Goal: Navigation & Orientation: Find specific page/section

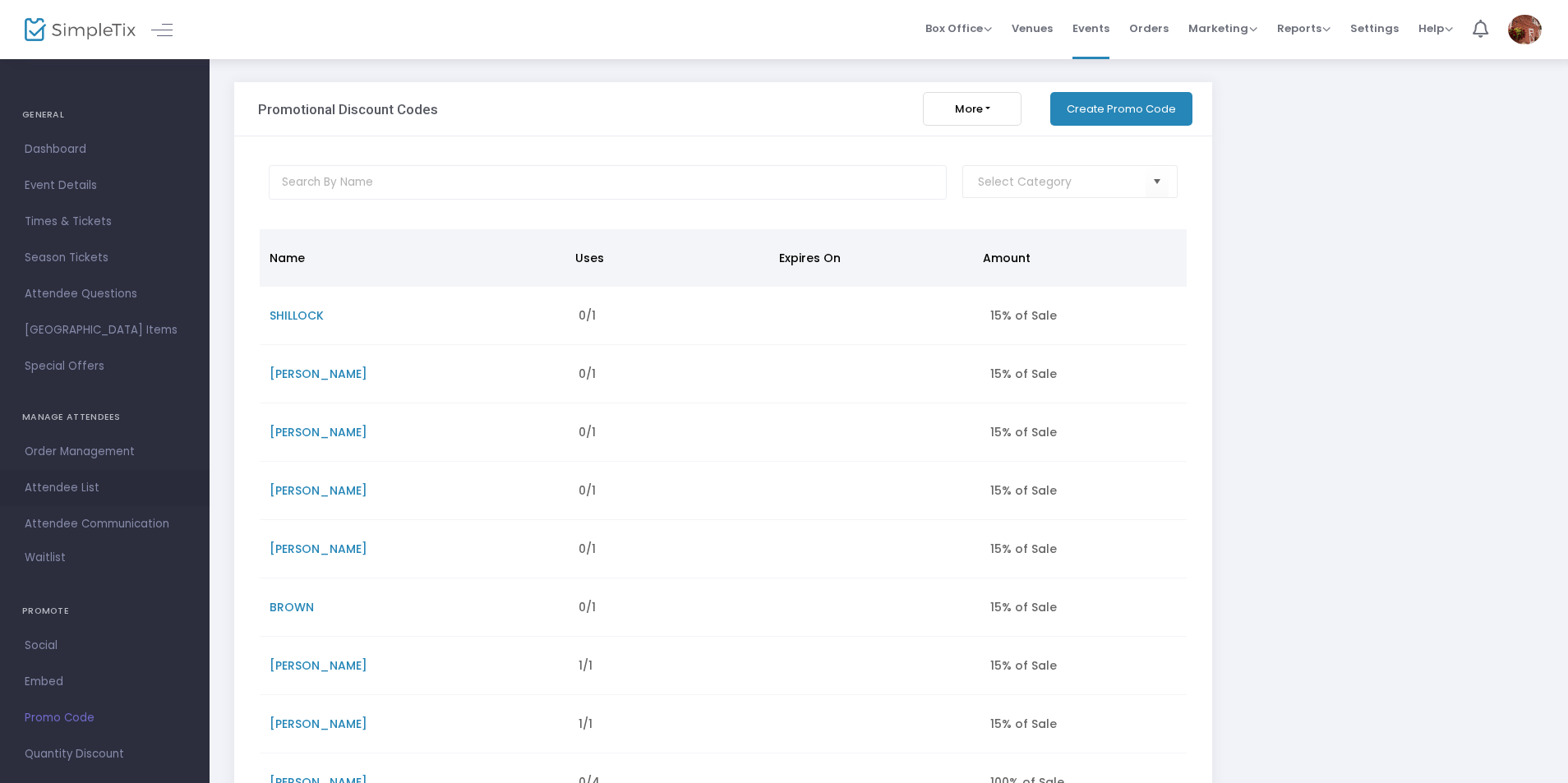
click at [72, 485] on span "Attendee List" at bounding box center [105, 488] width 161 height 21
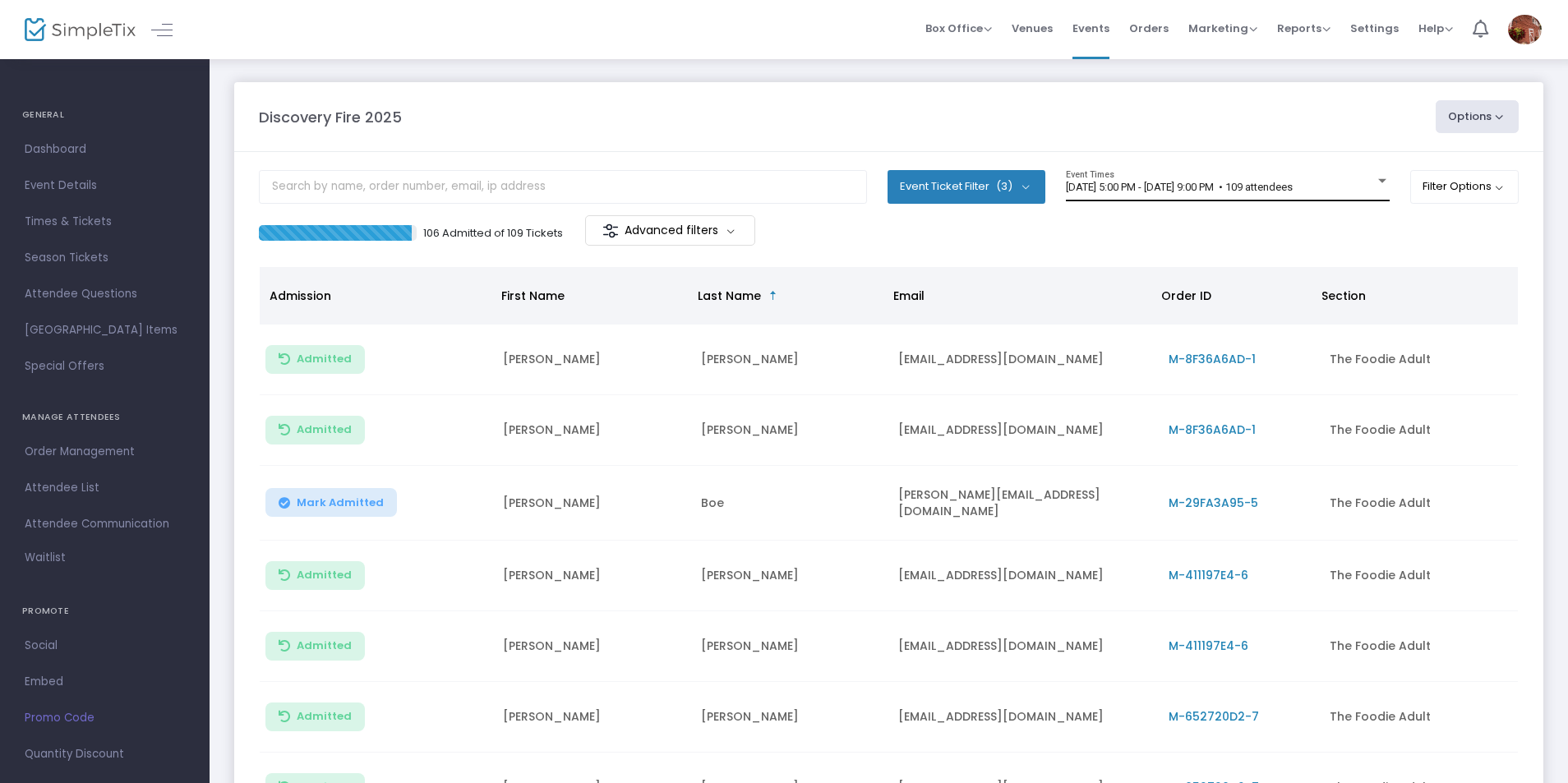
click at [1145, 192] on span "[DATE] 5:00 PM - [DATE] 9:00 PM • 109 attendees" at bounding box center [1179, 187] width 227 height 12
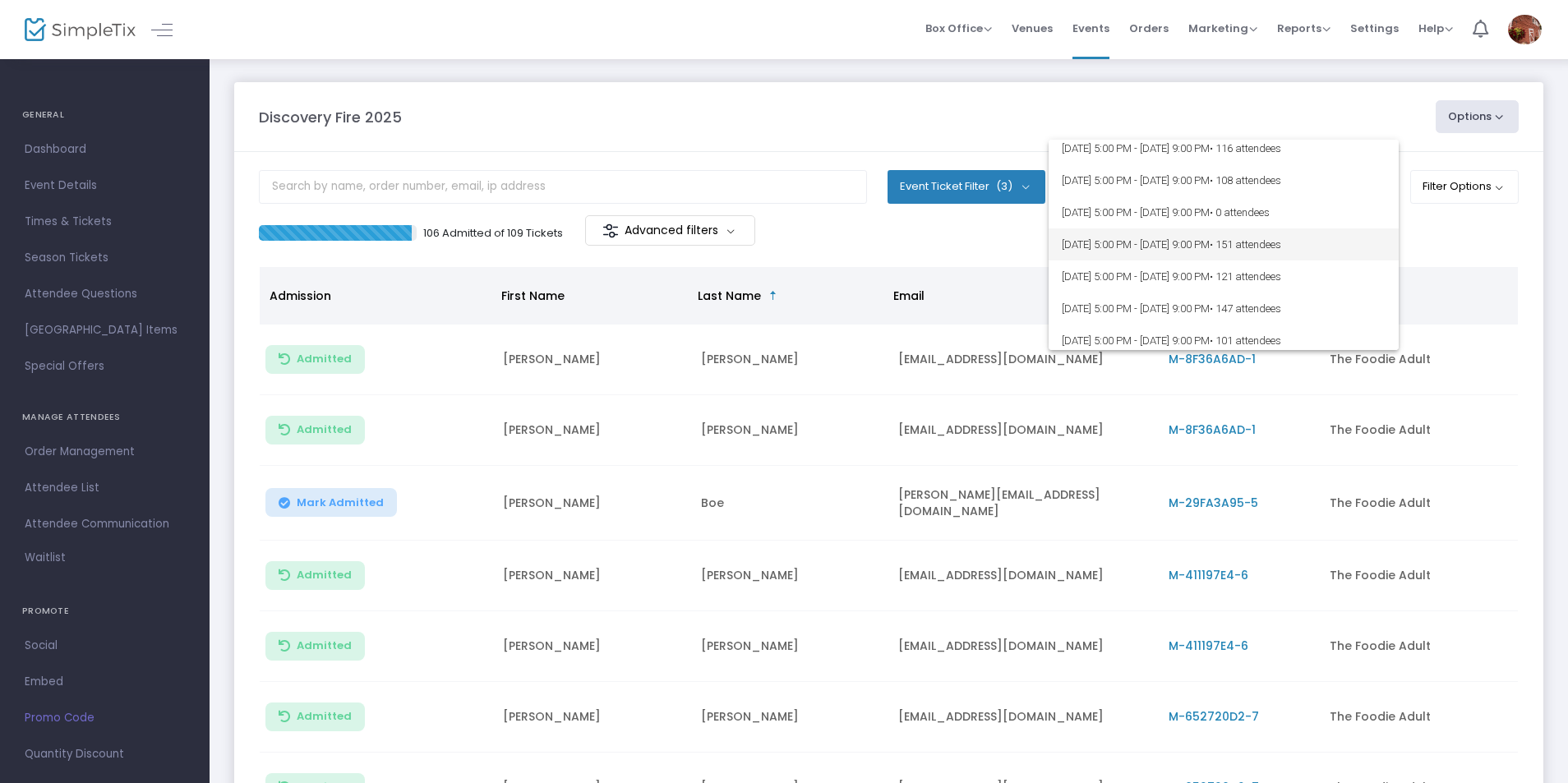
scroll to position [247, 0]
click at [1089, 223] on span "[DATE] 5:00 PM - [DATE] 9:00 PM • 94 attendees" at bounding box center [1224, 229] width 324 height 32
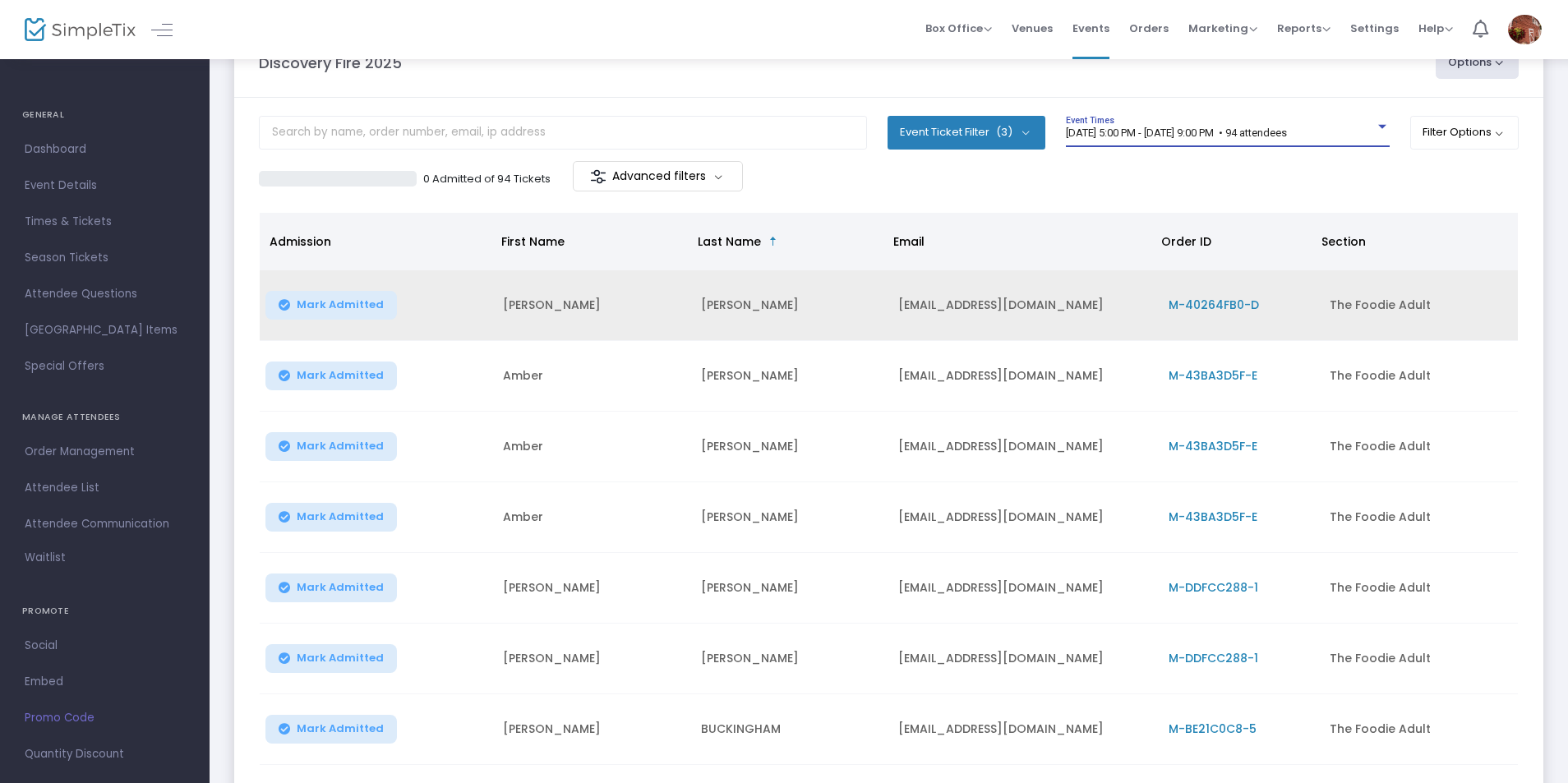
scroll to position [82, 0]
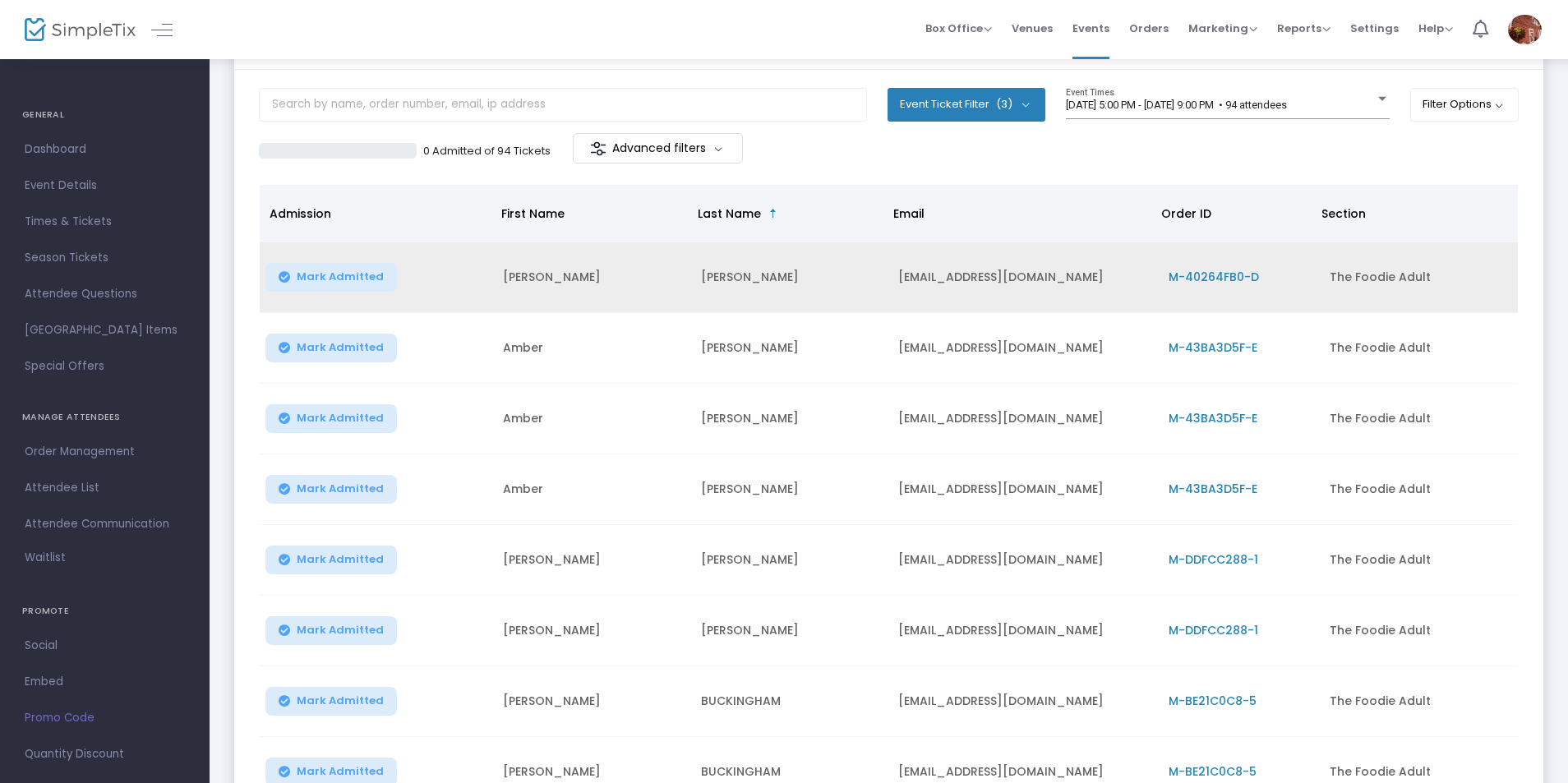
click at [1210, 280] on span "M-40264FB0-D" at bounding box center [1214, 277] width 90 height 17
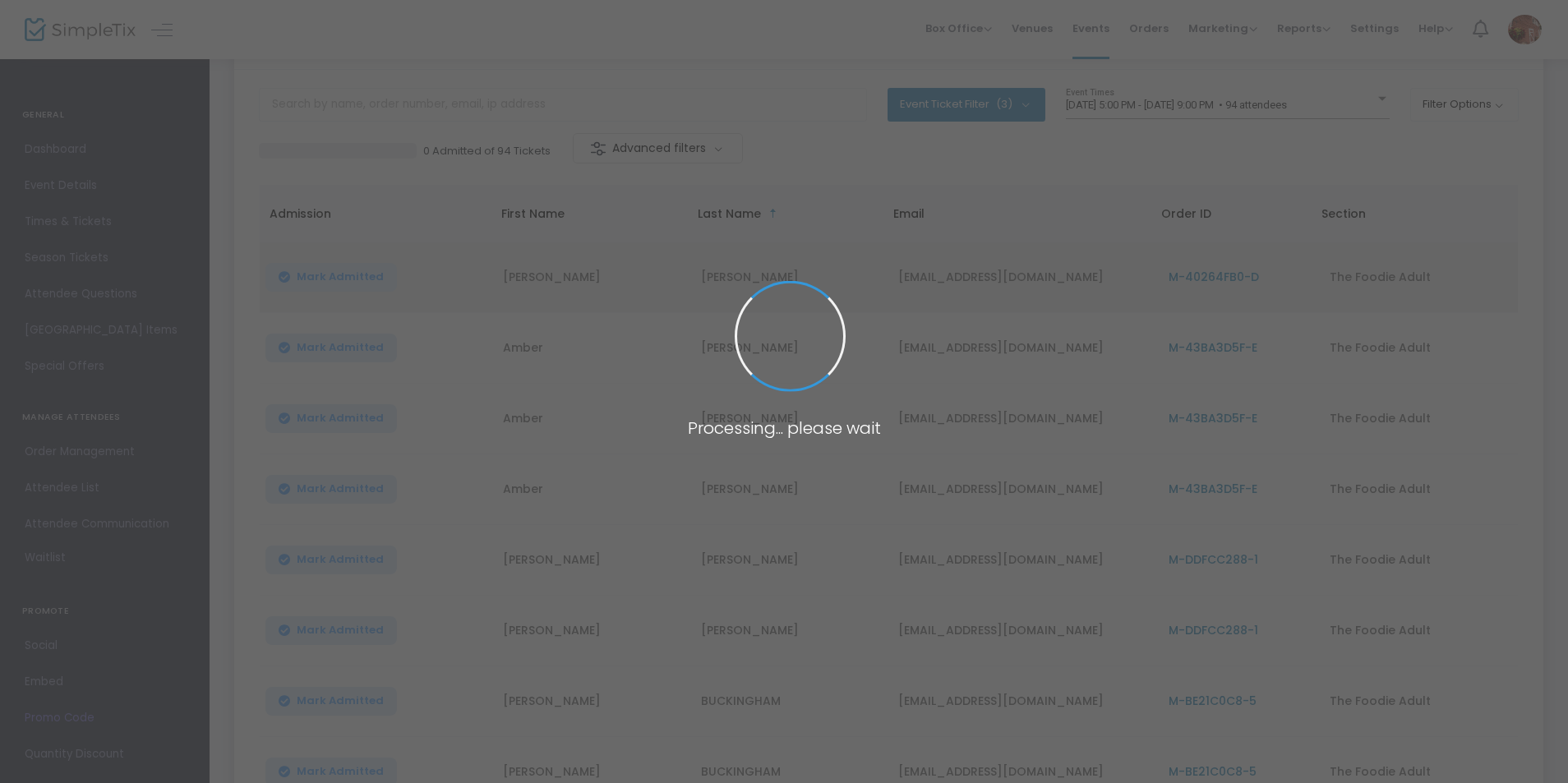
scroll to position [0, 0]
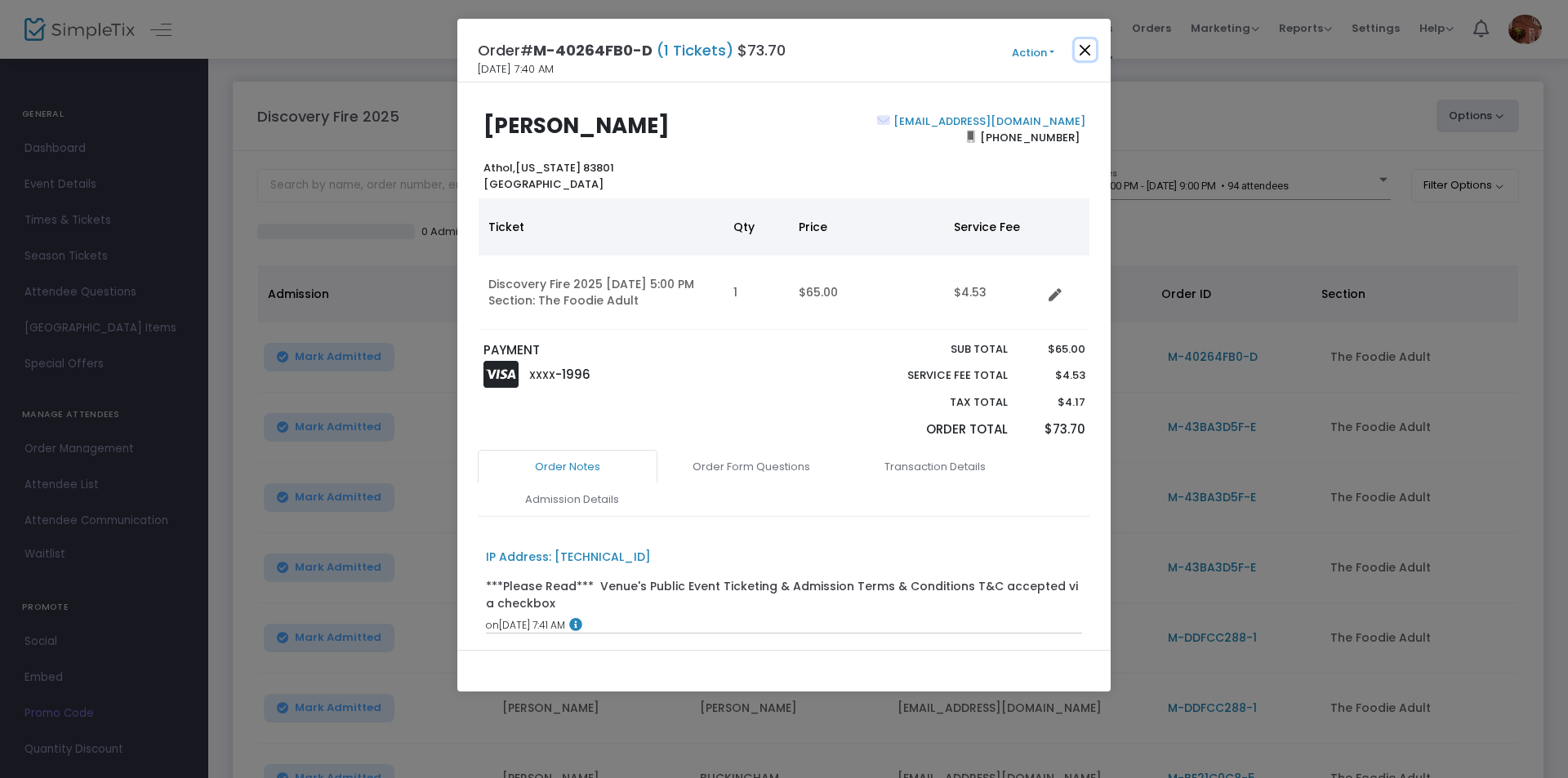
drag, startPoint x: 1085, startPoint y: 55, endPoint x: 1174, endPoint y: 237, distance: 202.6
click at [1086, 55] on button "Close" at bounding box center [1084, 50] width 21 height 21
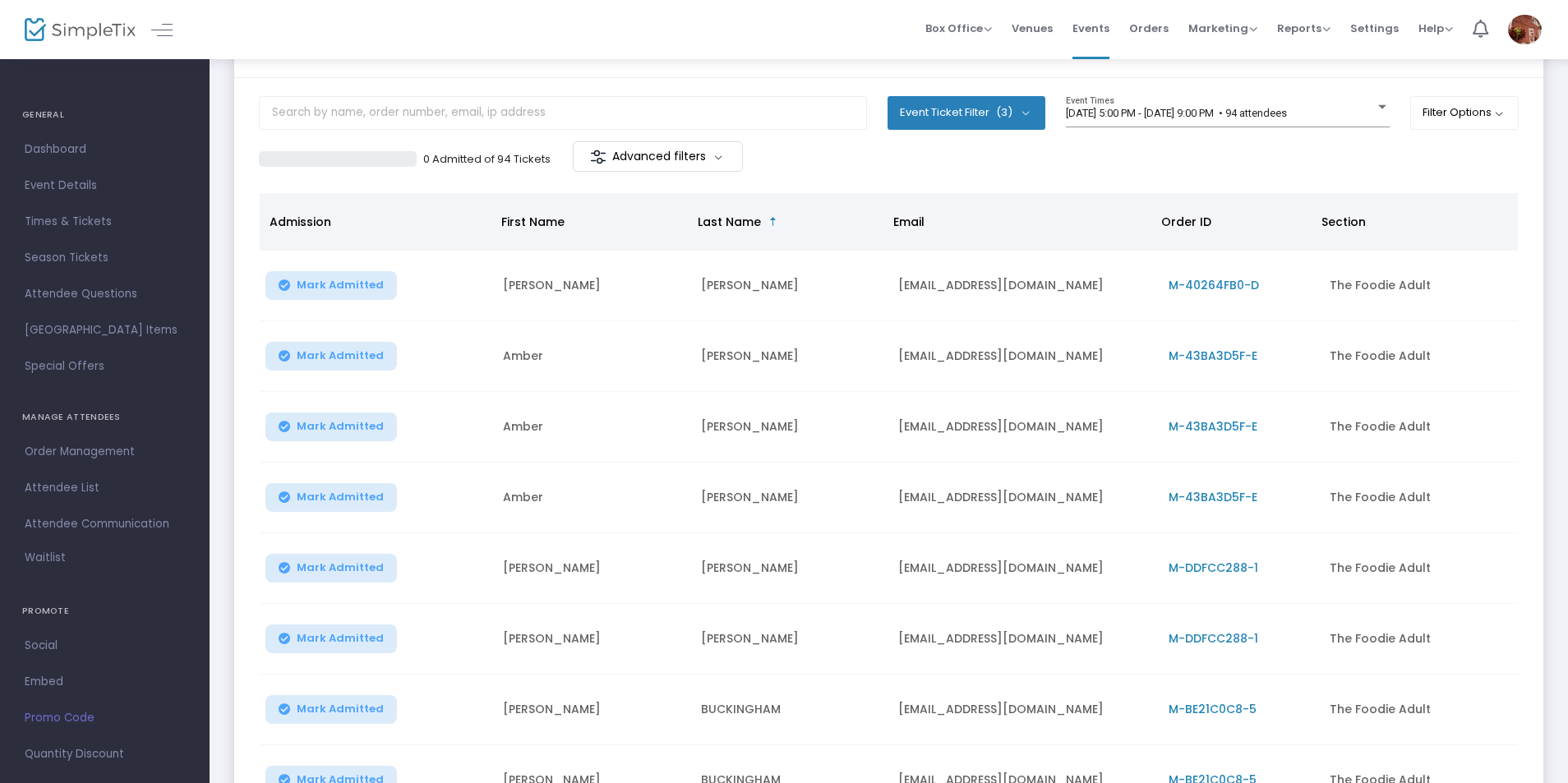
scroll to position [107, 0]
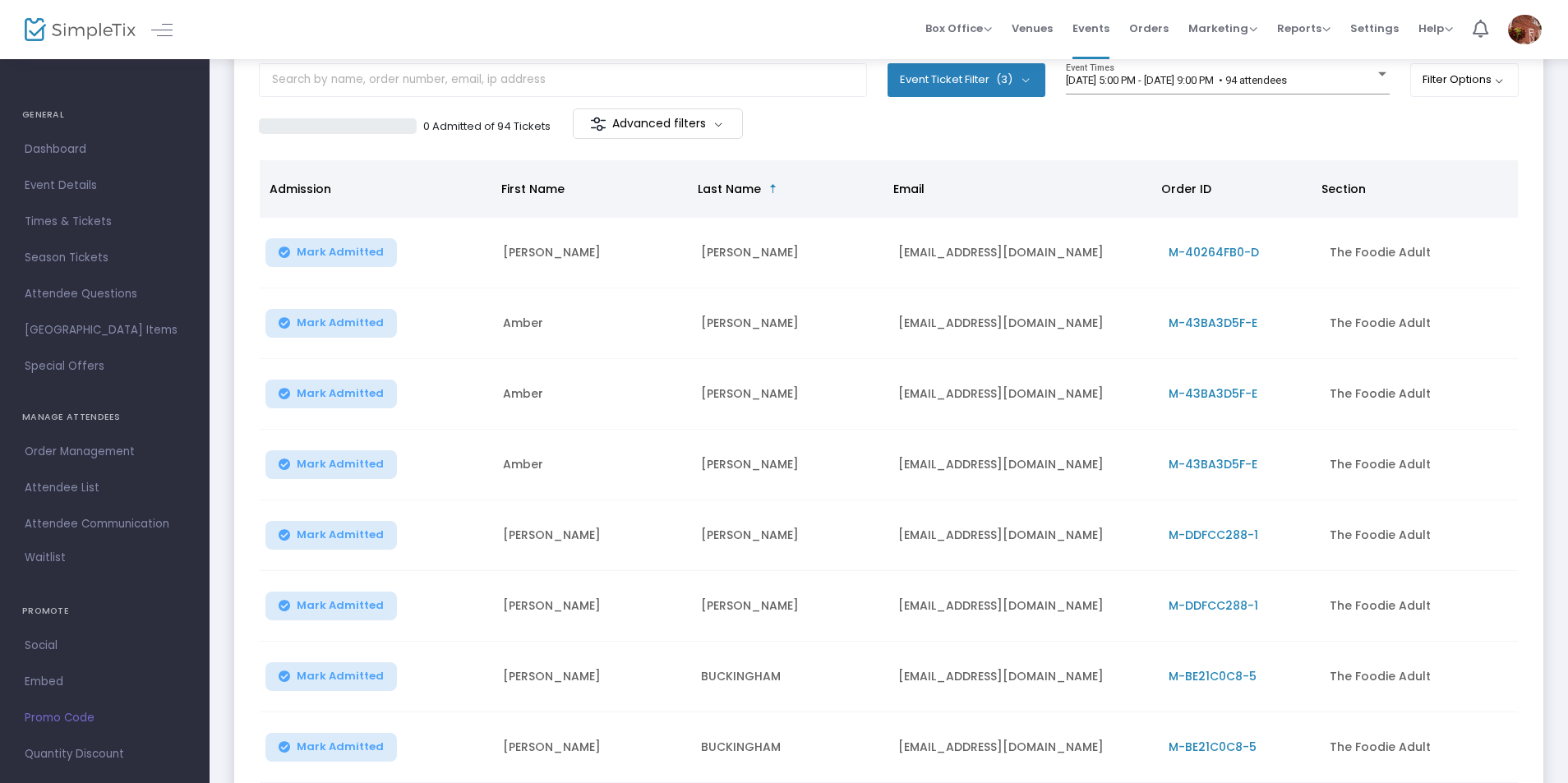
click at [1210, 329] on span "M-43BA3D5F-E" at bounding box center [1213, 323] width 89 height 17
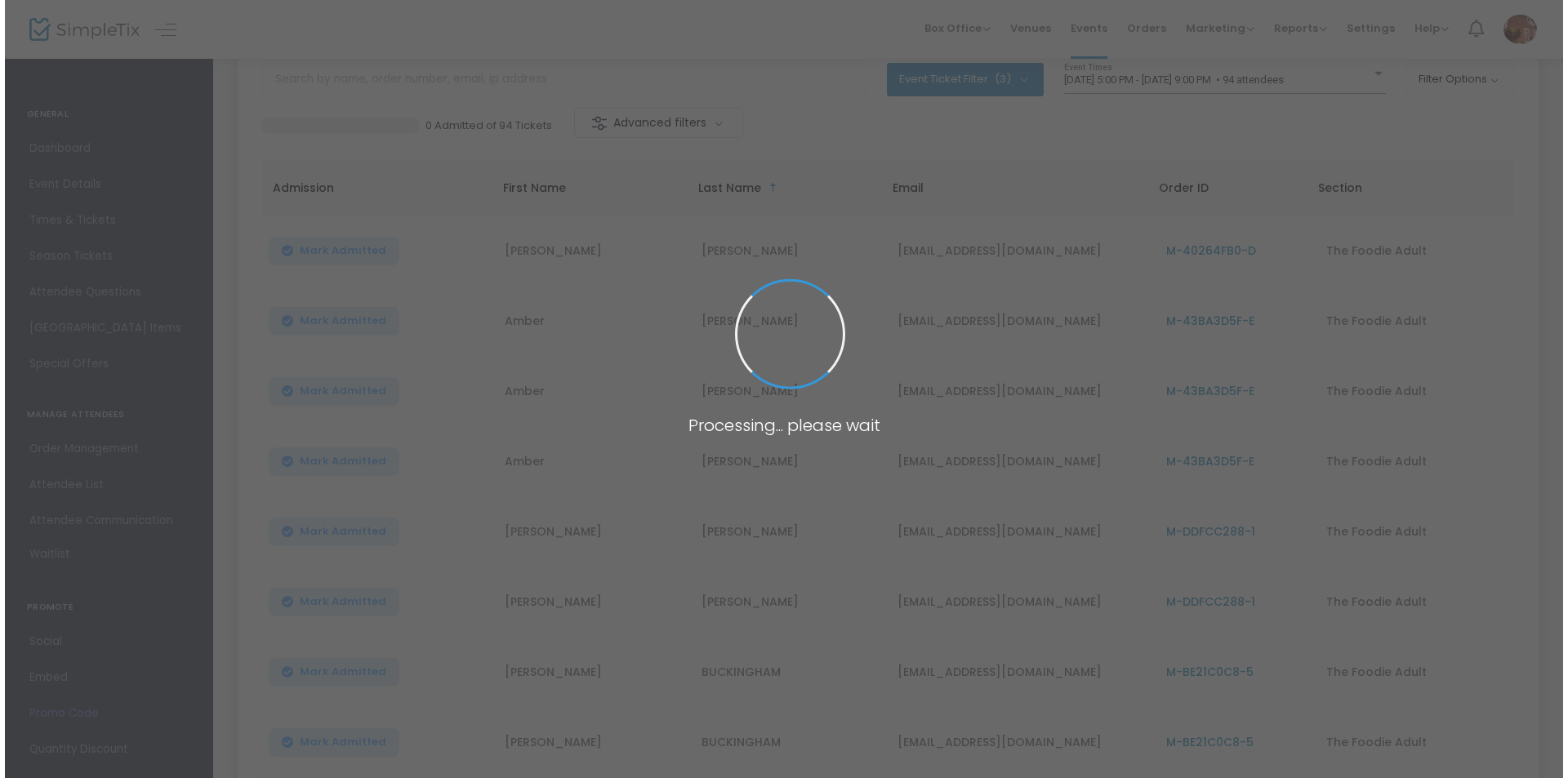
scroll to position [0, 0]
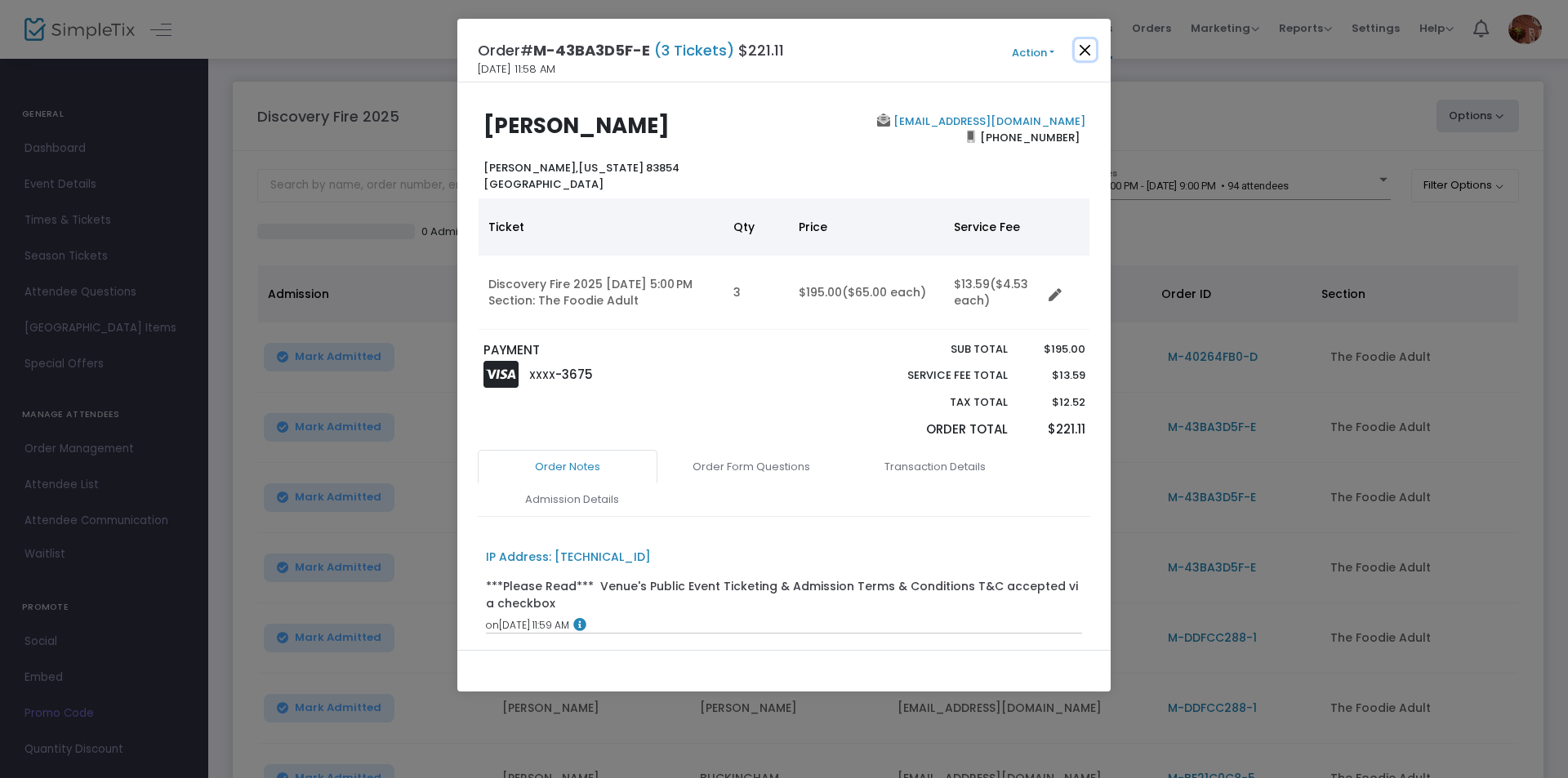
click at [1084, 53] on button "Close" at bounding box center [1084, 50] width 21 height 21
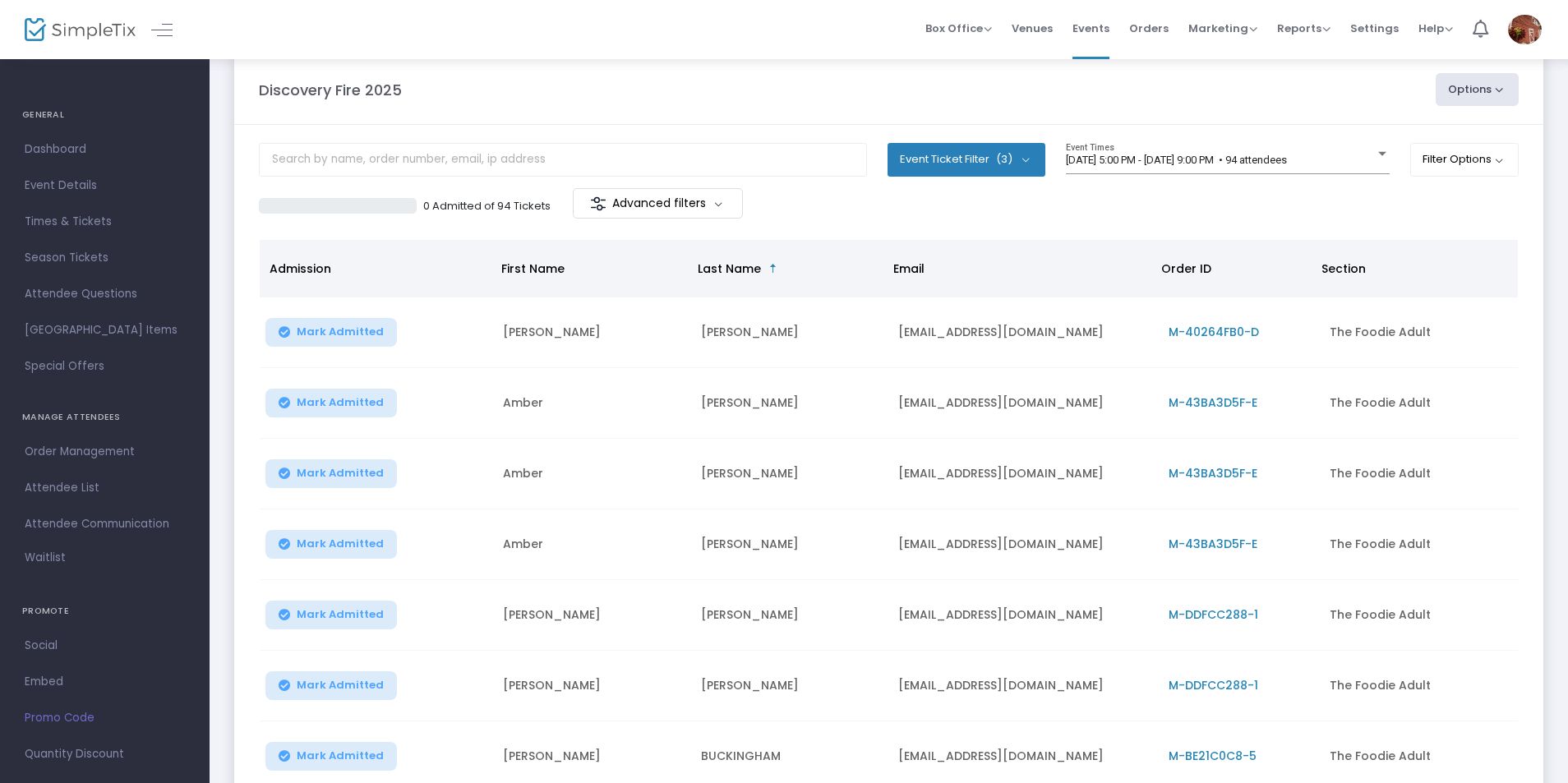
scroll to position [107, 0]
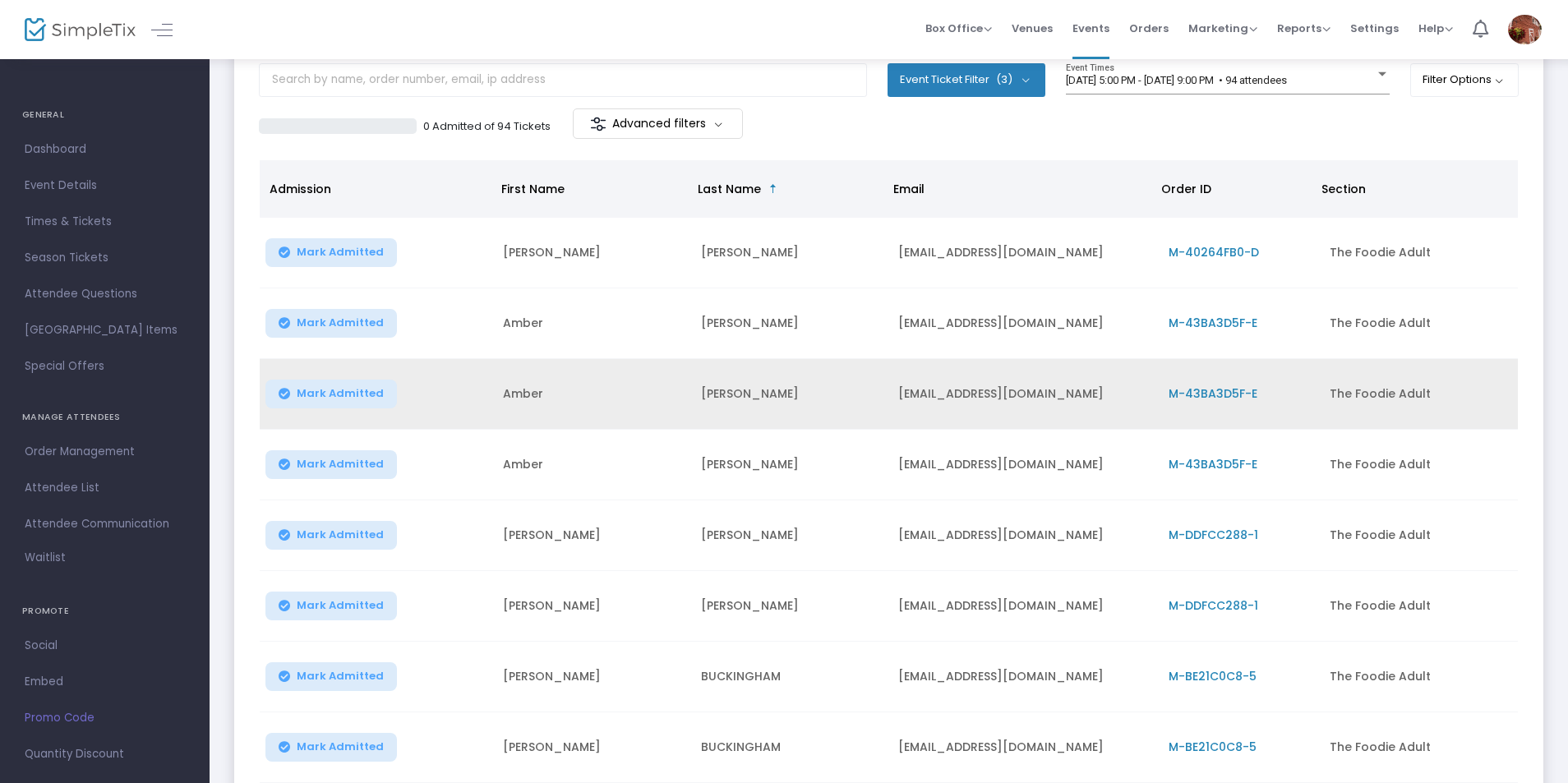
click at [1222, 395] on span "M-43BA3D5F-E" at bounding box center [1213, 393] width 89 height 17
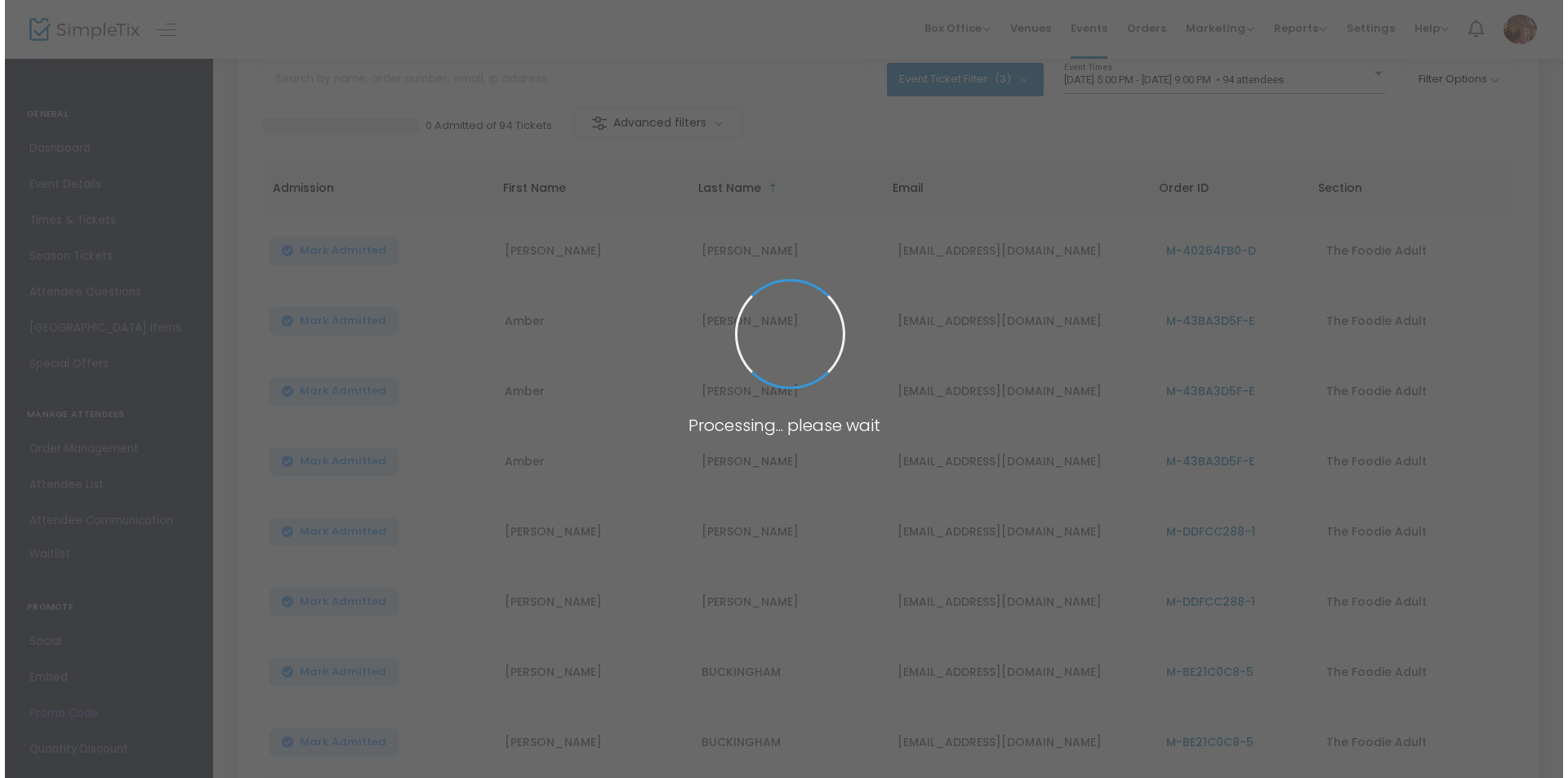
scroll to position [0, 0]
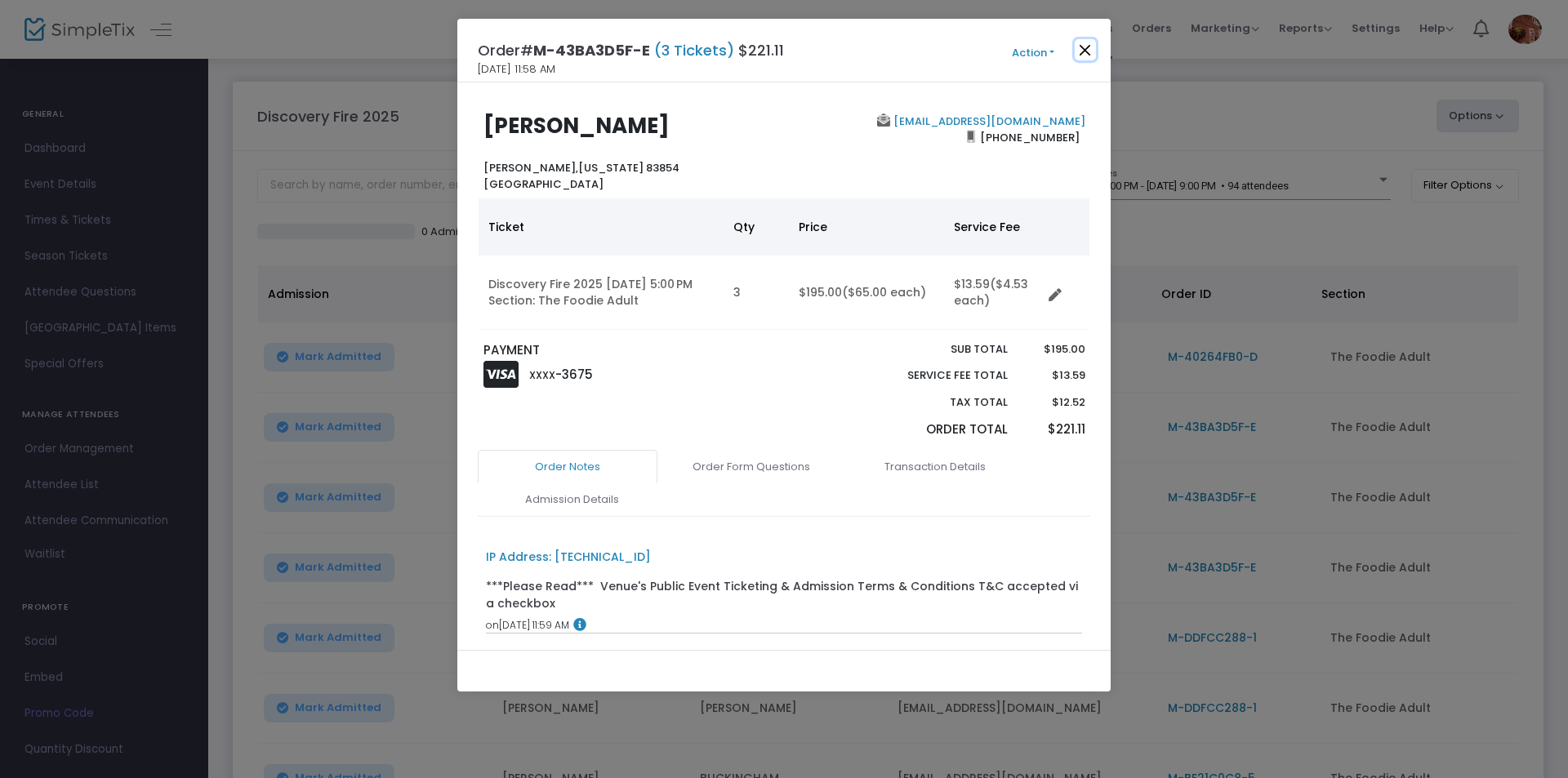
click at [1084, 52] on button "Close" at bounding box center [1084, 50] width 21 height 21
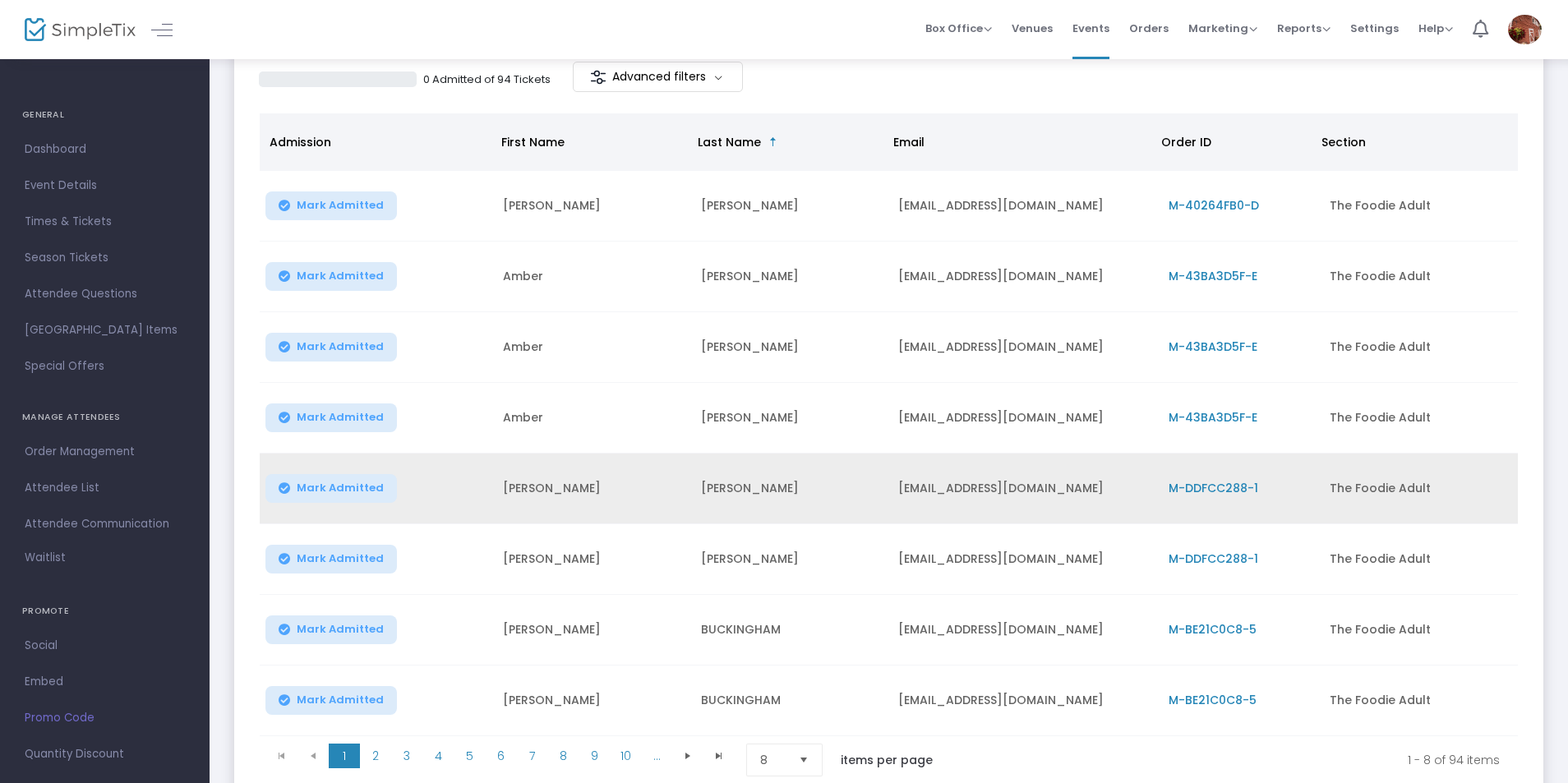
scroll to position [189, 0]
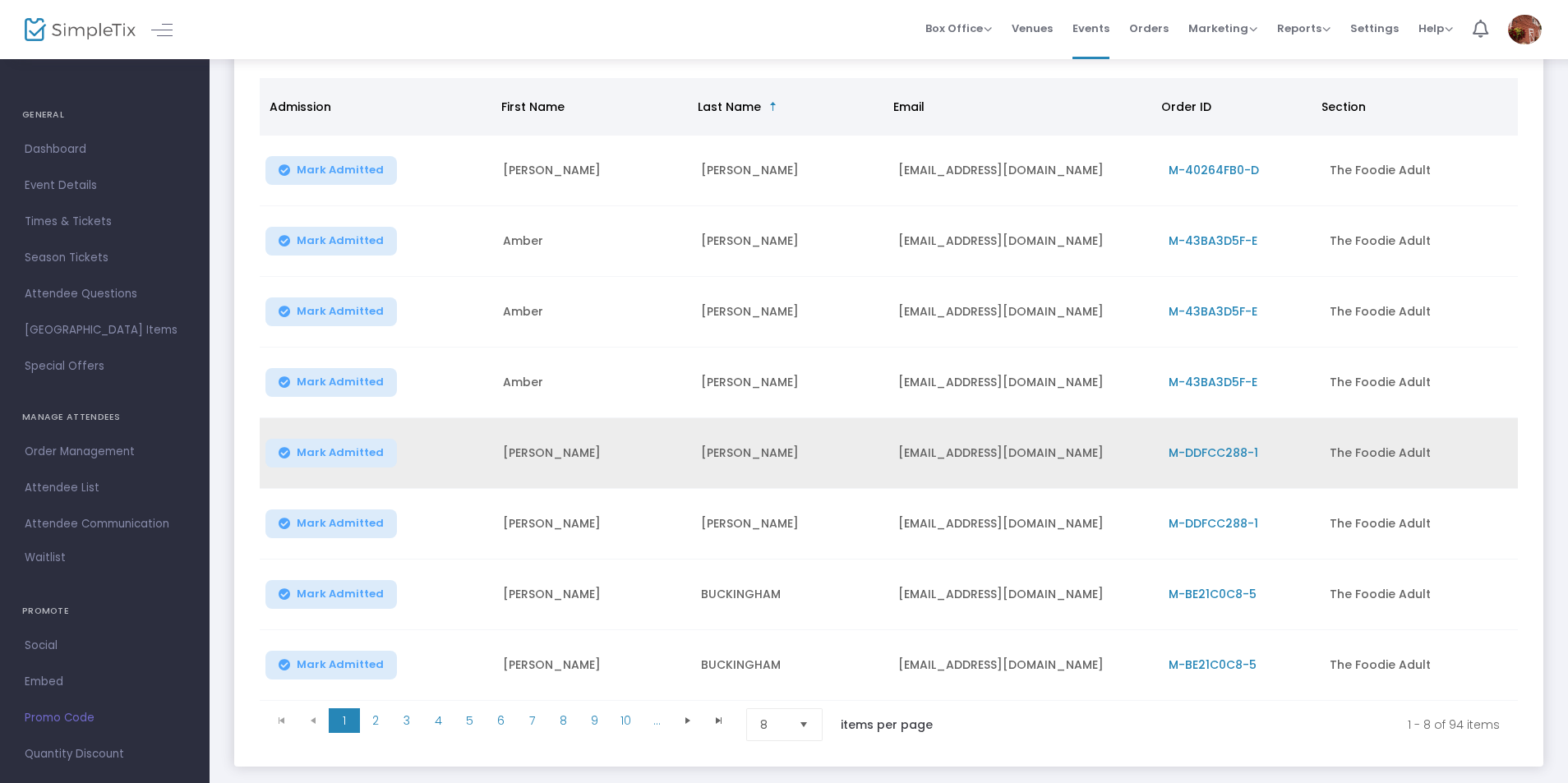
click at [1214, 452] on span "M-DDFCC288-1" at bounding box center [1213, 452] width 90 height 17
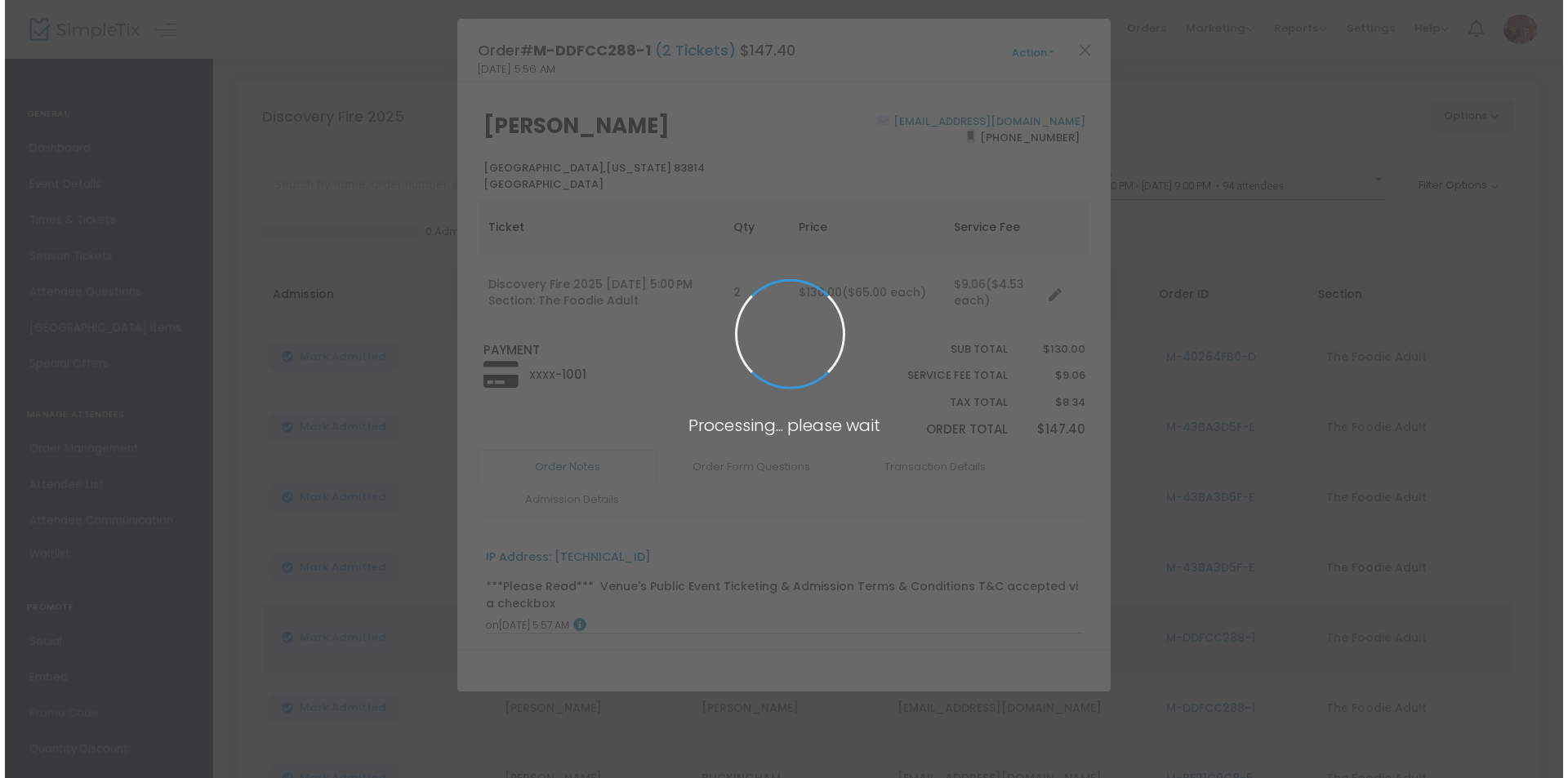
scroll to position [0, 0]
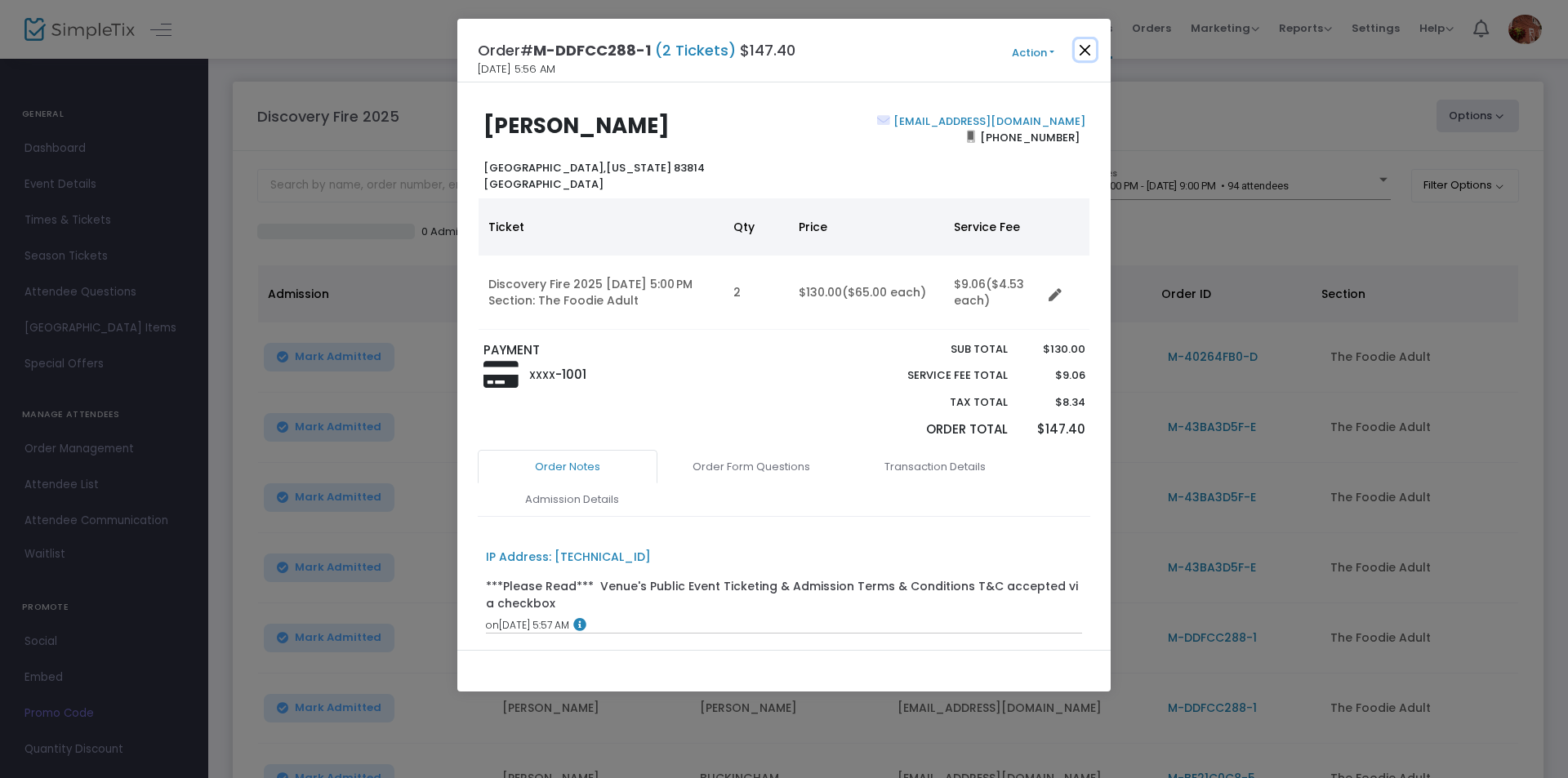
drag, startPoint x: 1084, startPoint y: 48, endPoint x: 1132, endPoint y: 140, distance: 103.8
click at [1084, 49] on button "Close" at bounding box center [1084, 50] width 21 height 21
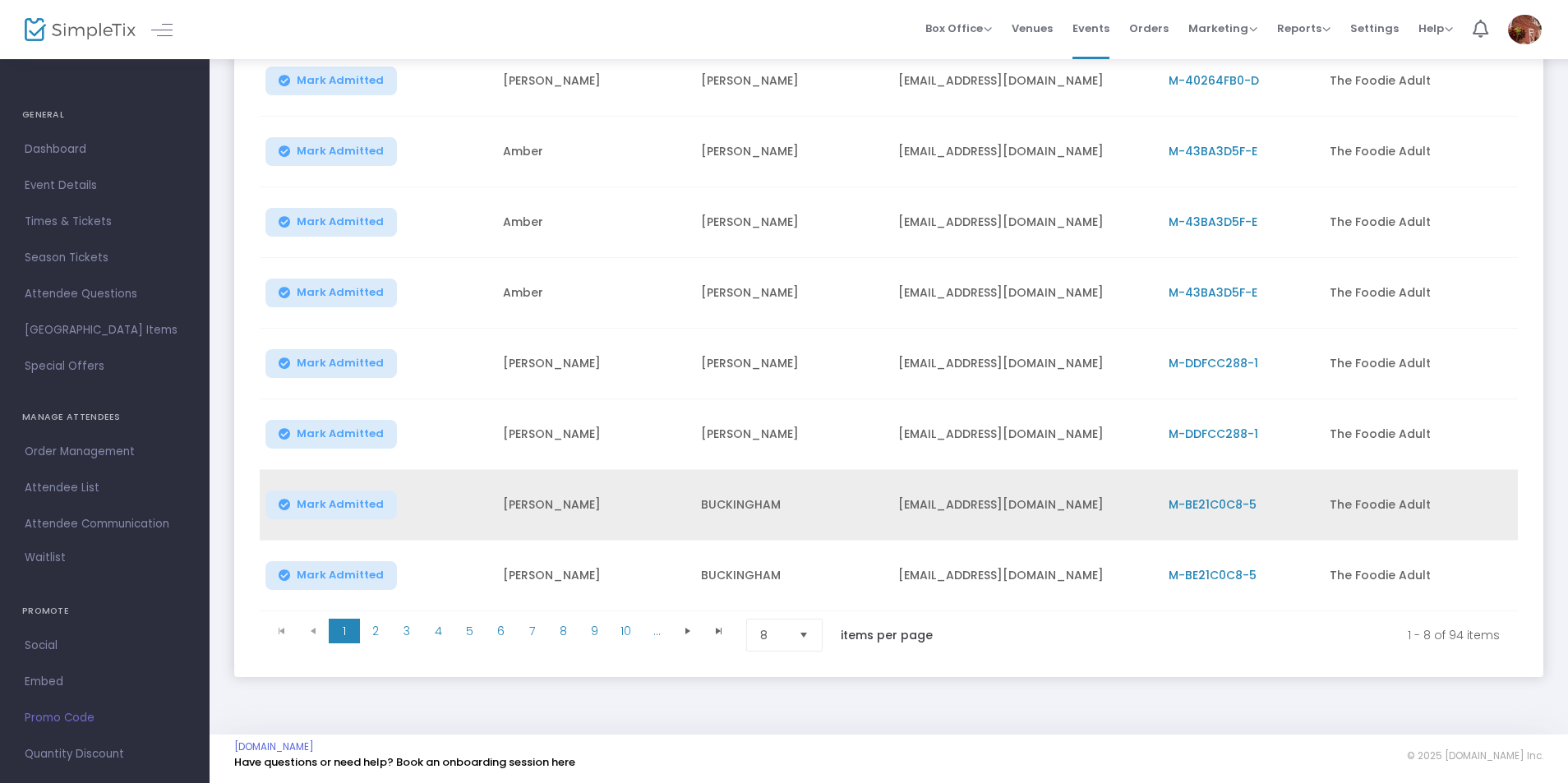
scroll to position [285, 0]
click at [1234, 496] on span "M-BE21C0C8-5" at bounding box center [1212, 504] width 88 height 17
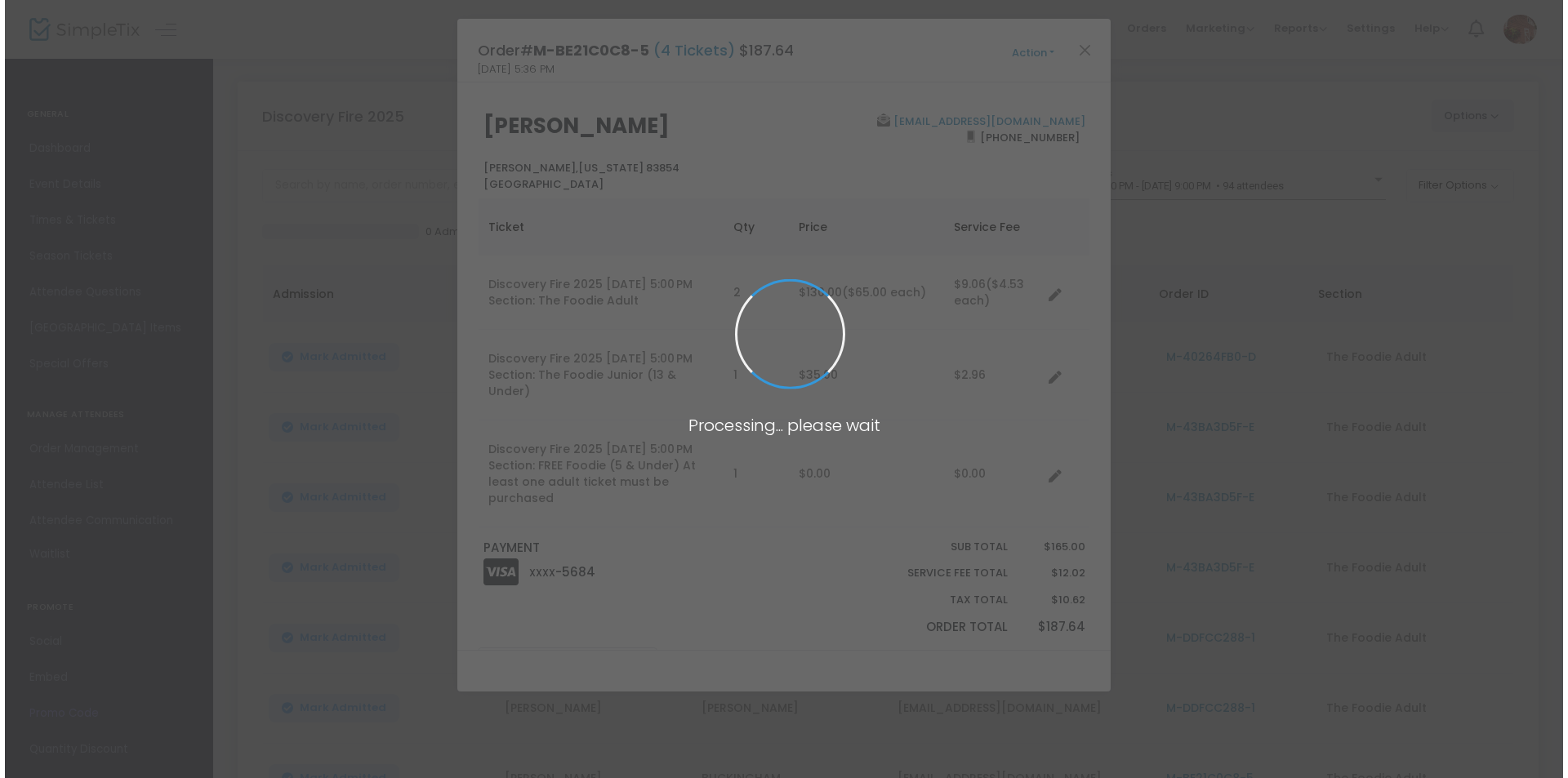
scroll to position [0, 0]
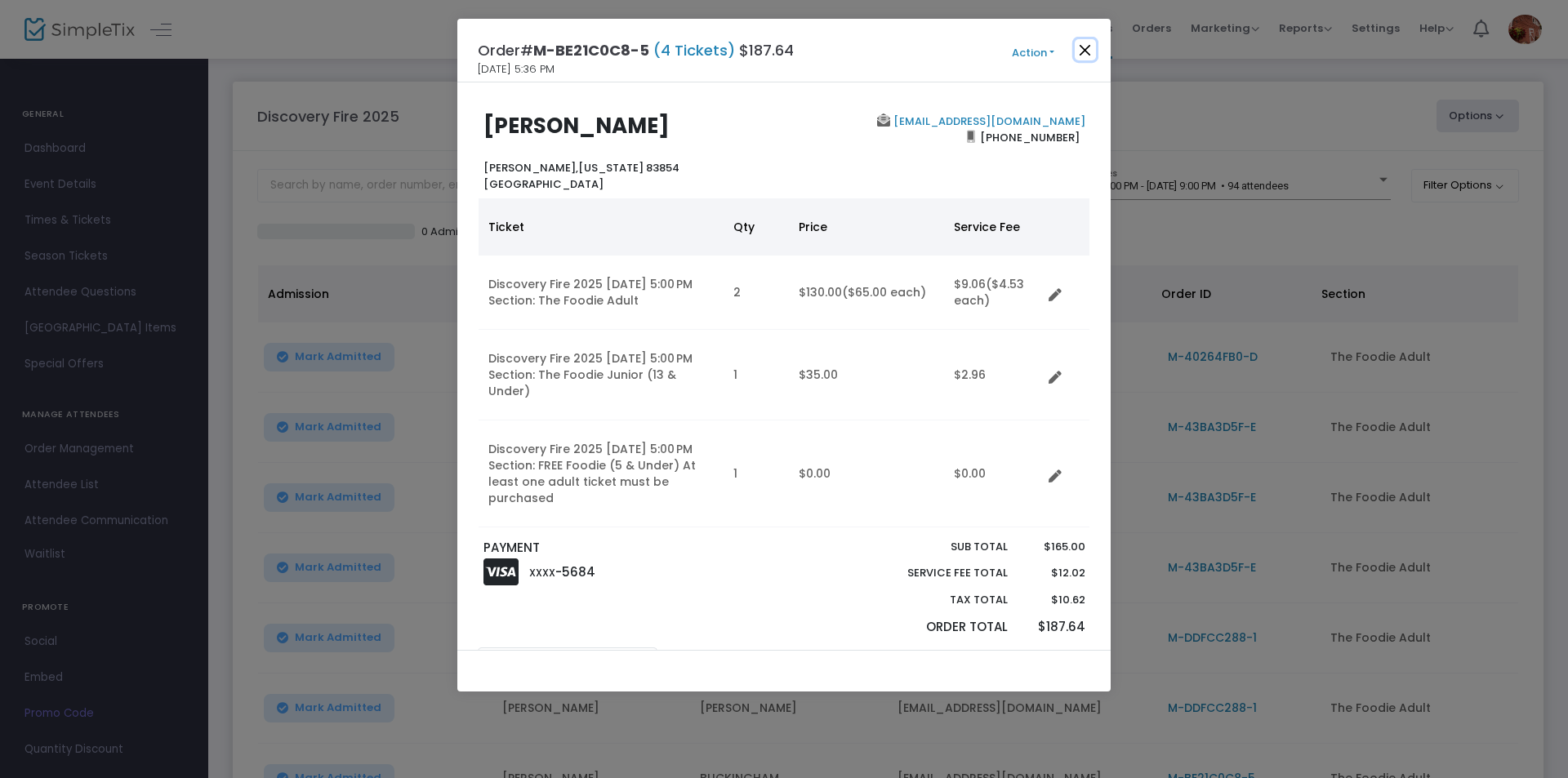
click at [1084, 51] on button "Close" at bounding box center [1084, 50] width 21 height 21
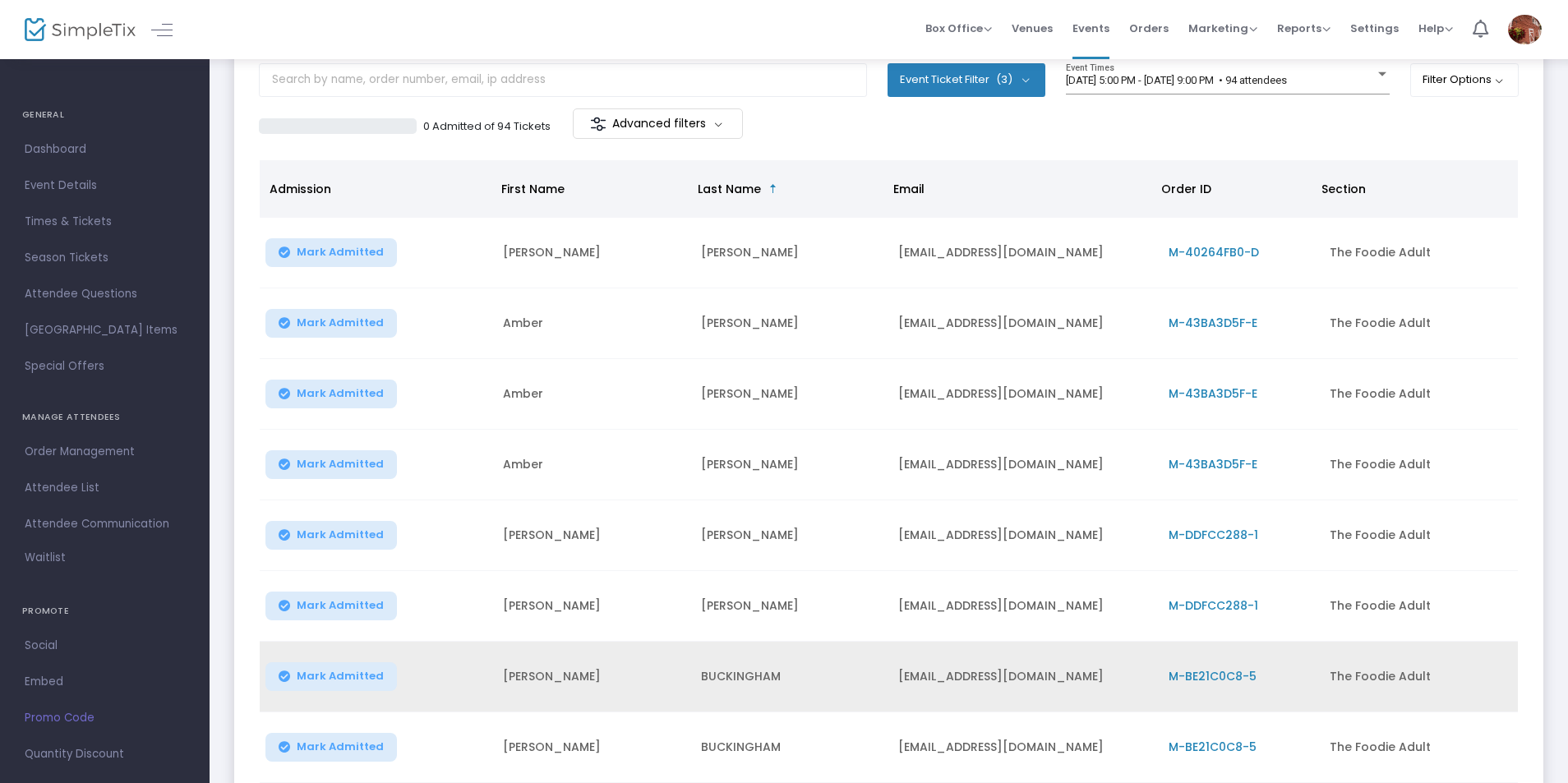
scroll to position [285, 0]
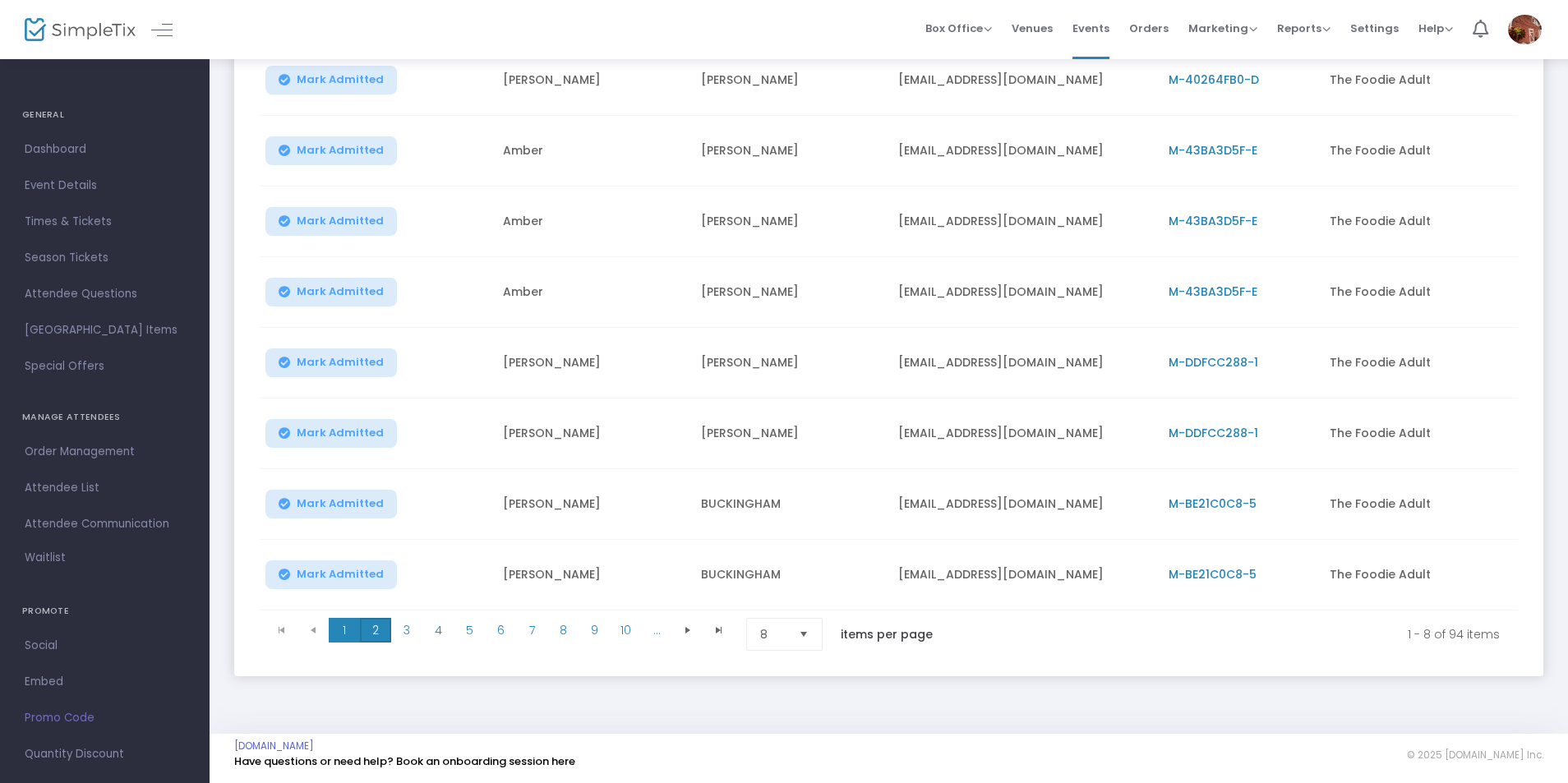
click at [378, 629] on span "2" at bounding box center [376, 630] width 31 height 25
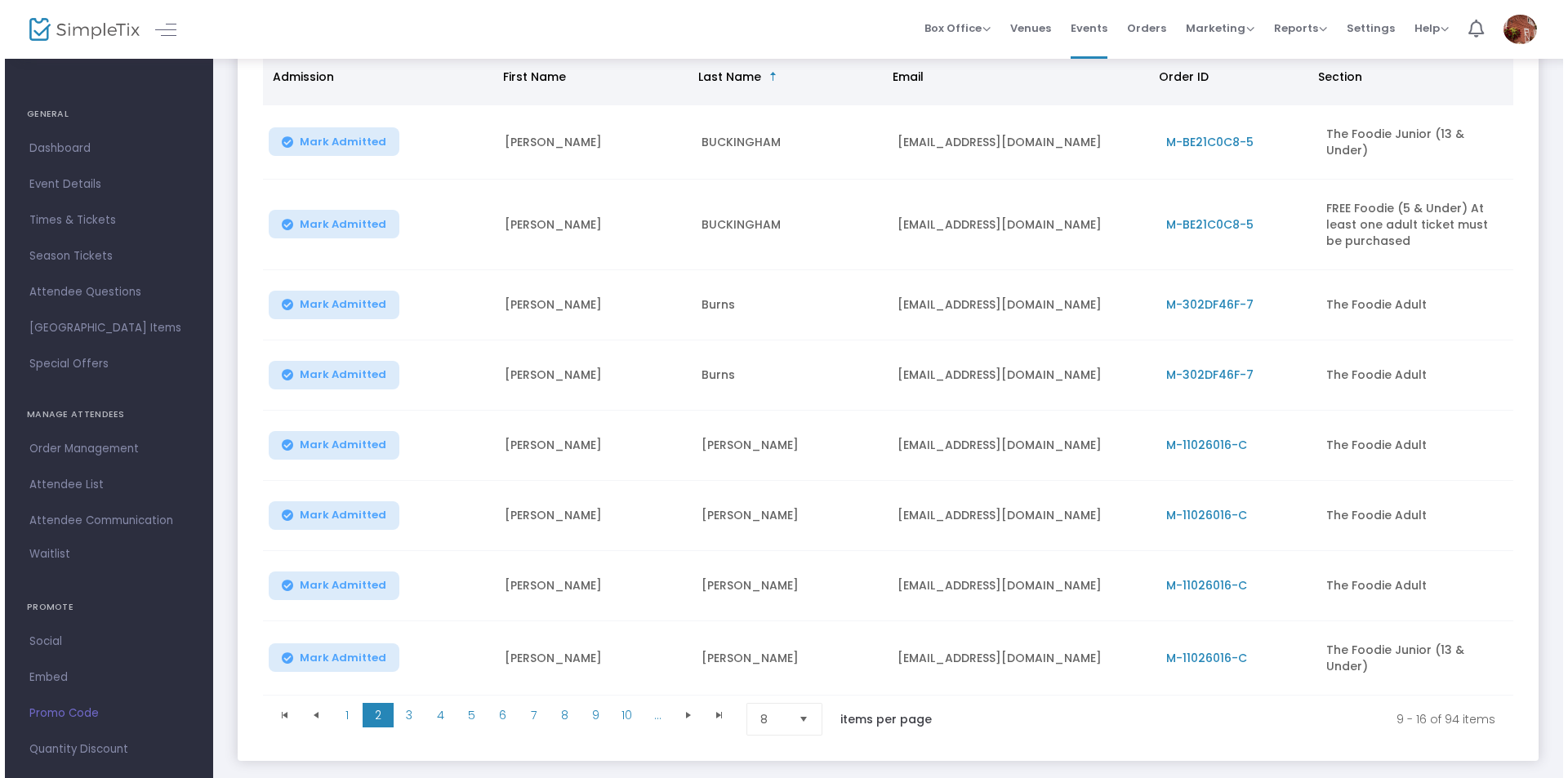
scroll to position [0, 0]
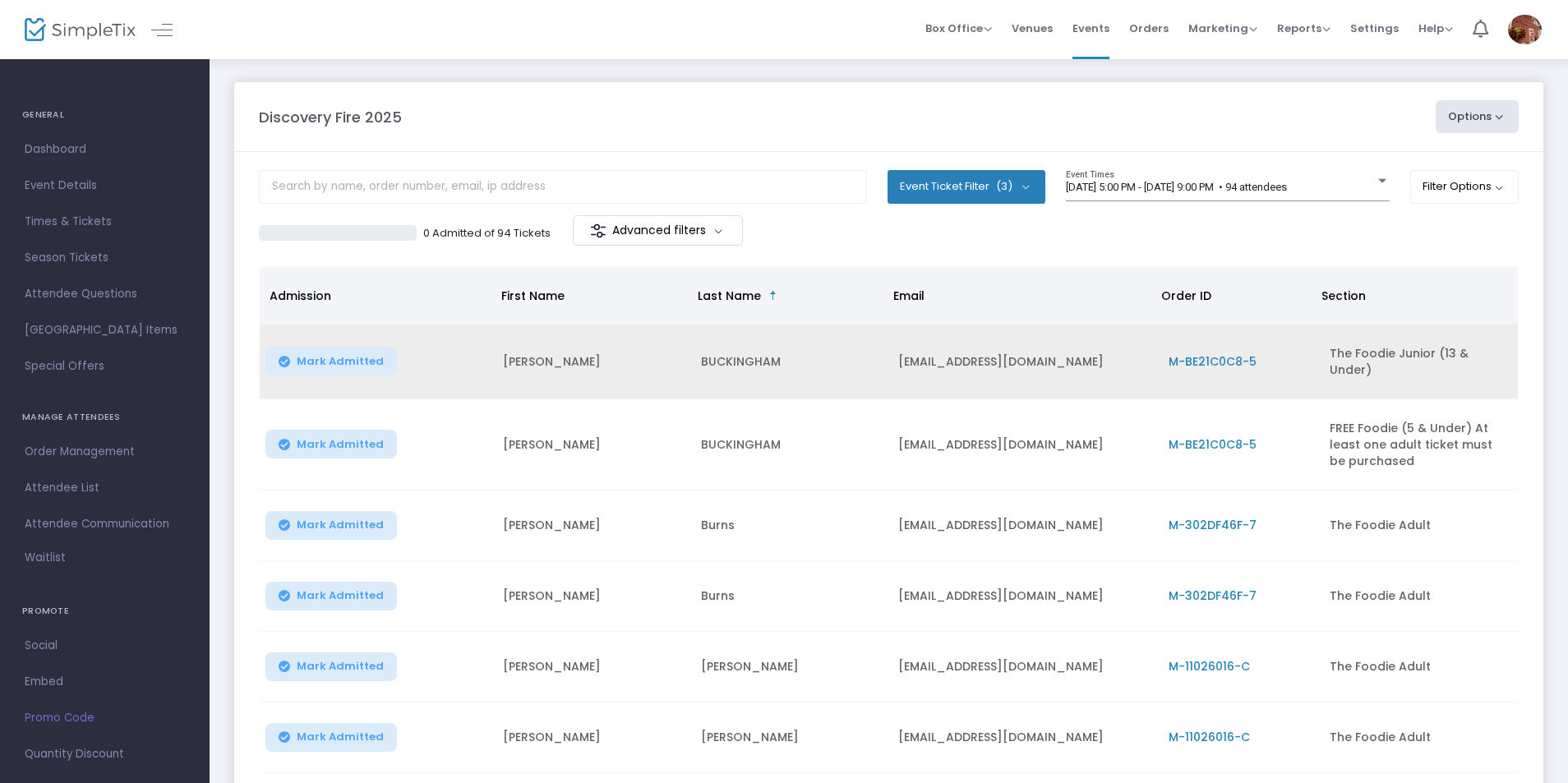
click at [1217, 365] on span "M-BE21C0C8-5" at bounding box center [1212, 362] width 88 height 17
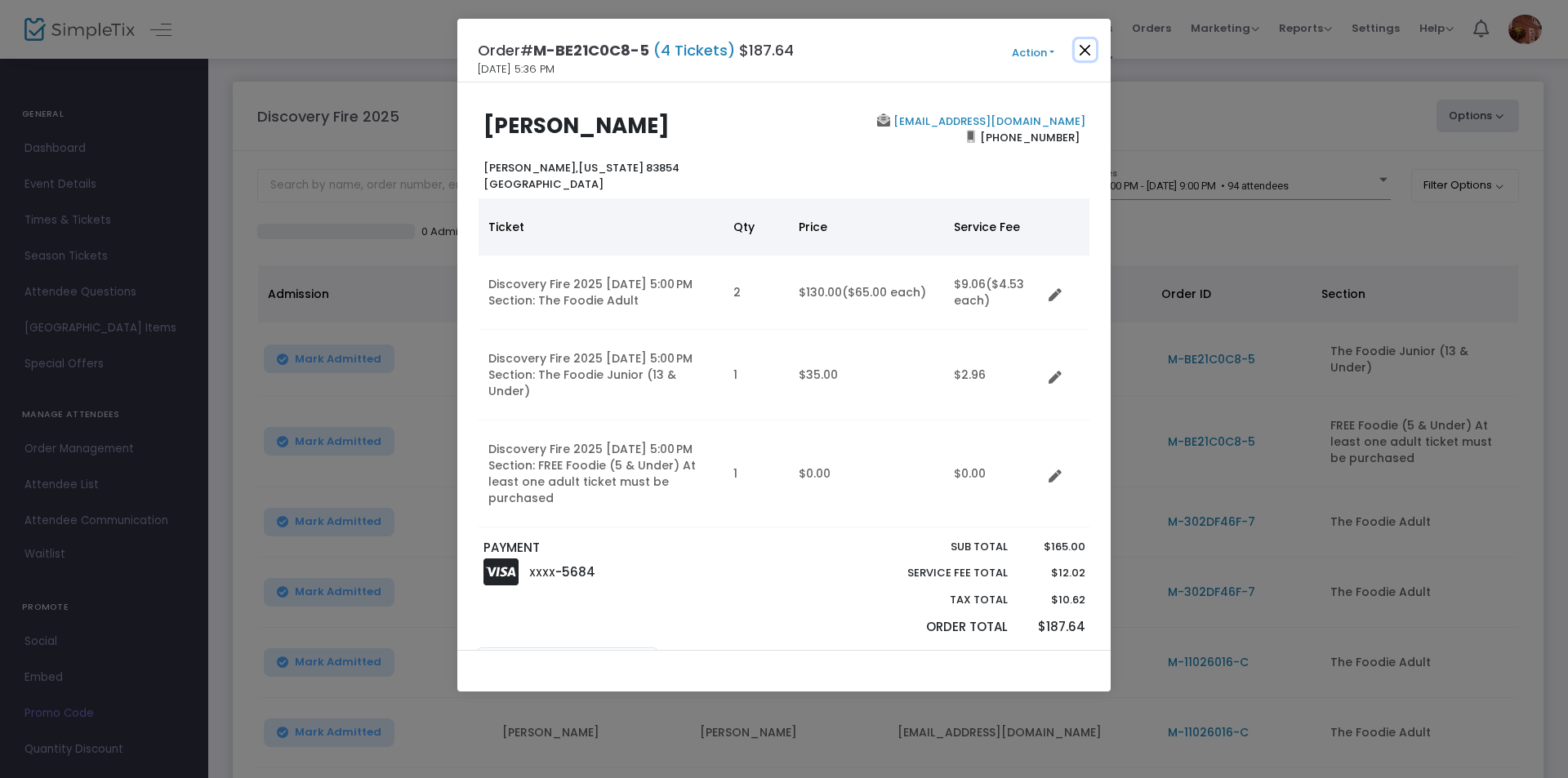
click at [1085, 56] on button "Close" at bounding box center [1084, 50] width 21 height 21
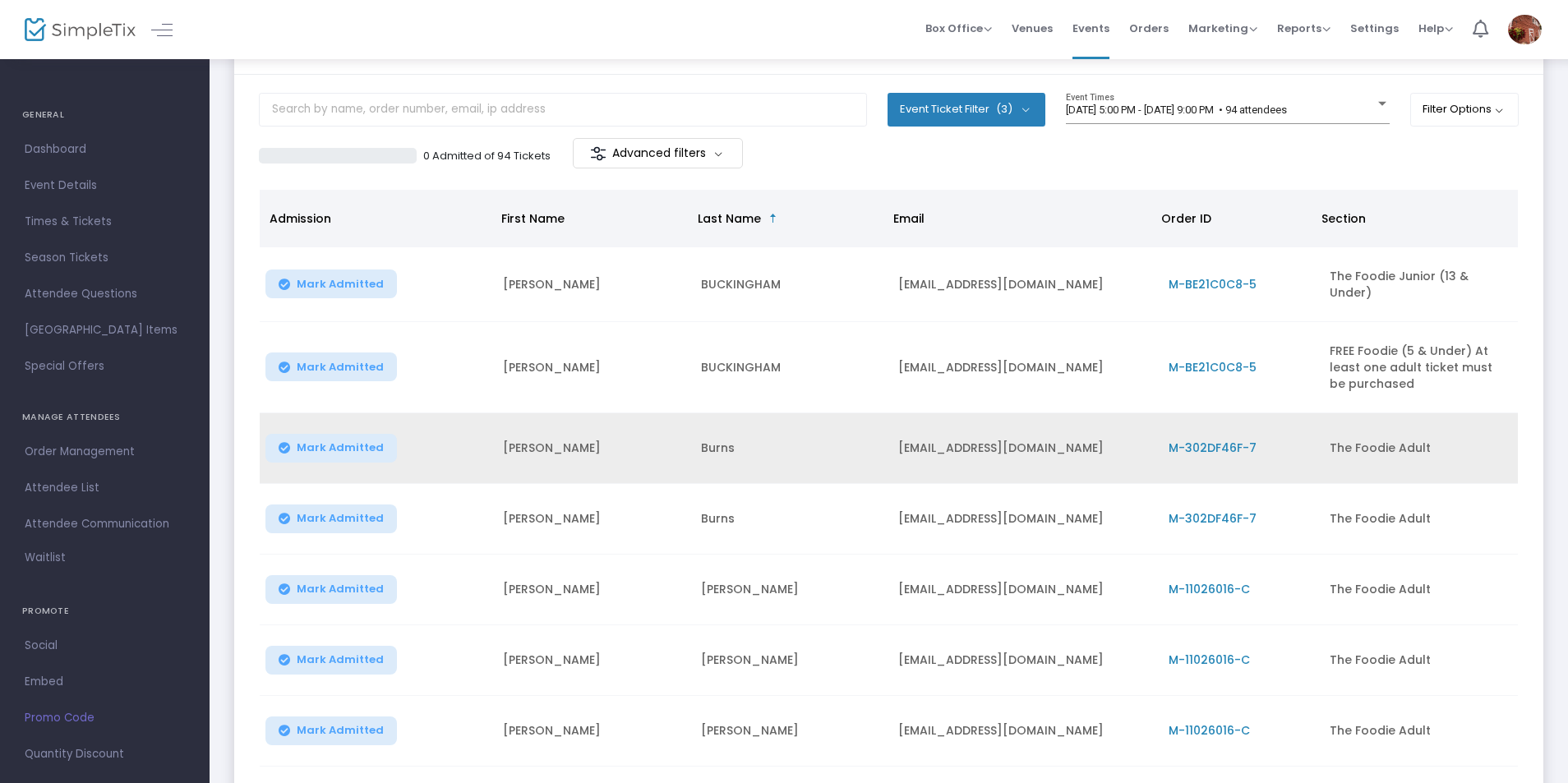
scroll to position [127, 0]
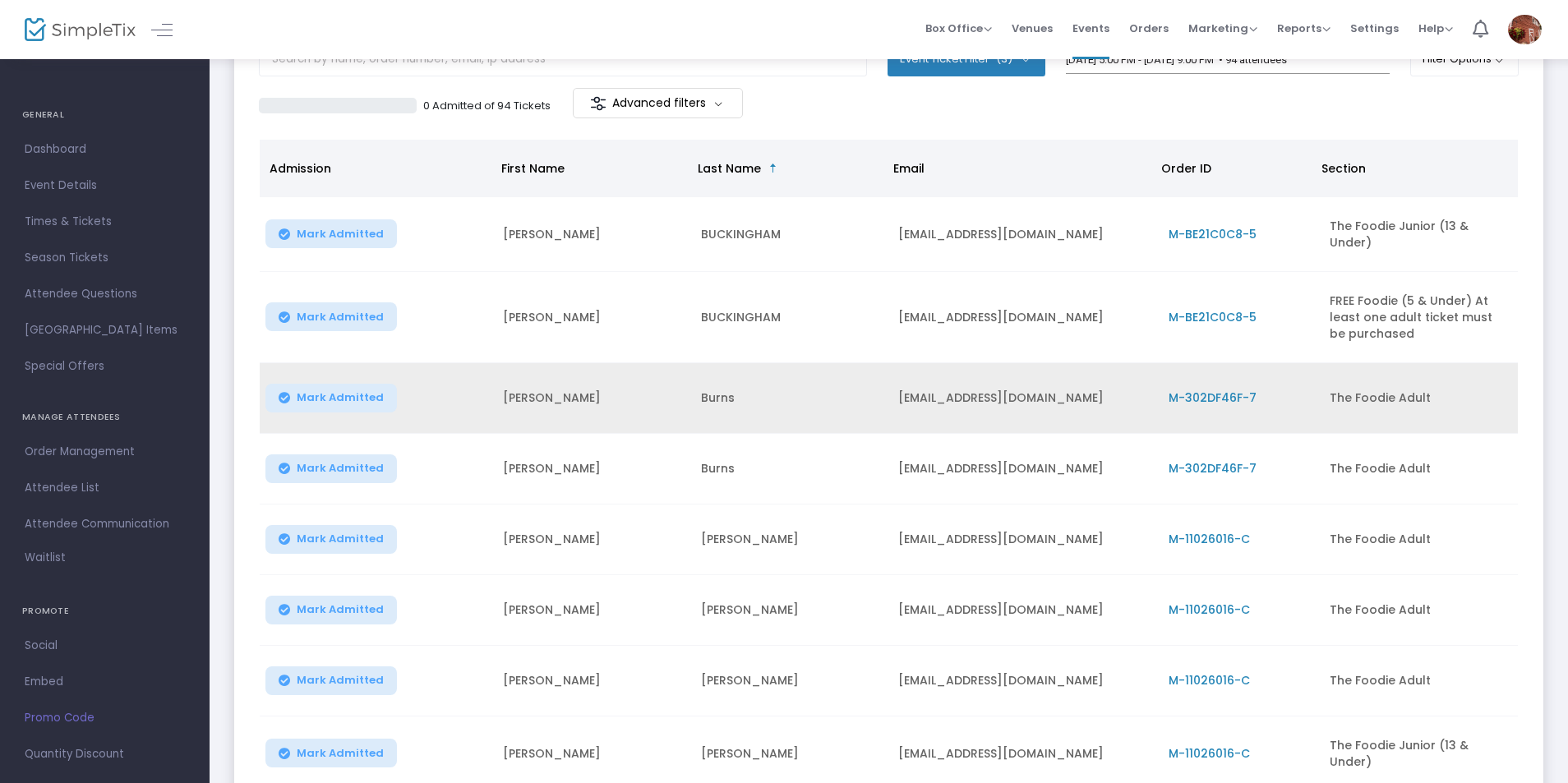
click at [1219, 384] on td "M-302DF46F-7" at bounding box center [1239, 398] width 162 height 71
click at [1225, 401] on span "M-302DF46F-7" at bounding box center [1212, 398] width 88 height 17
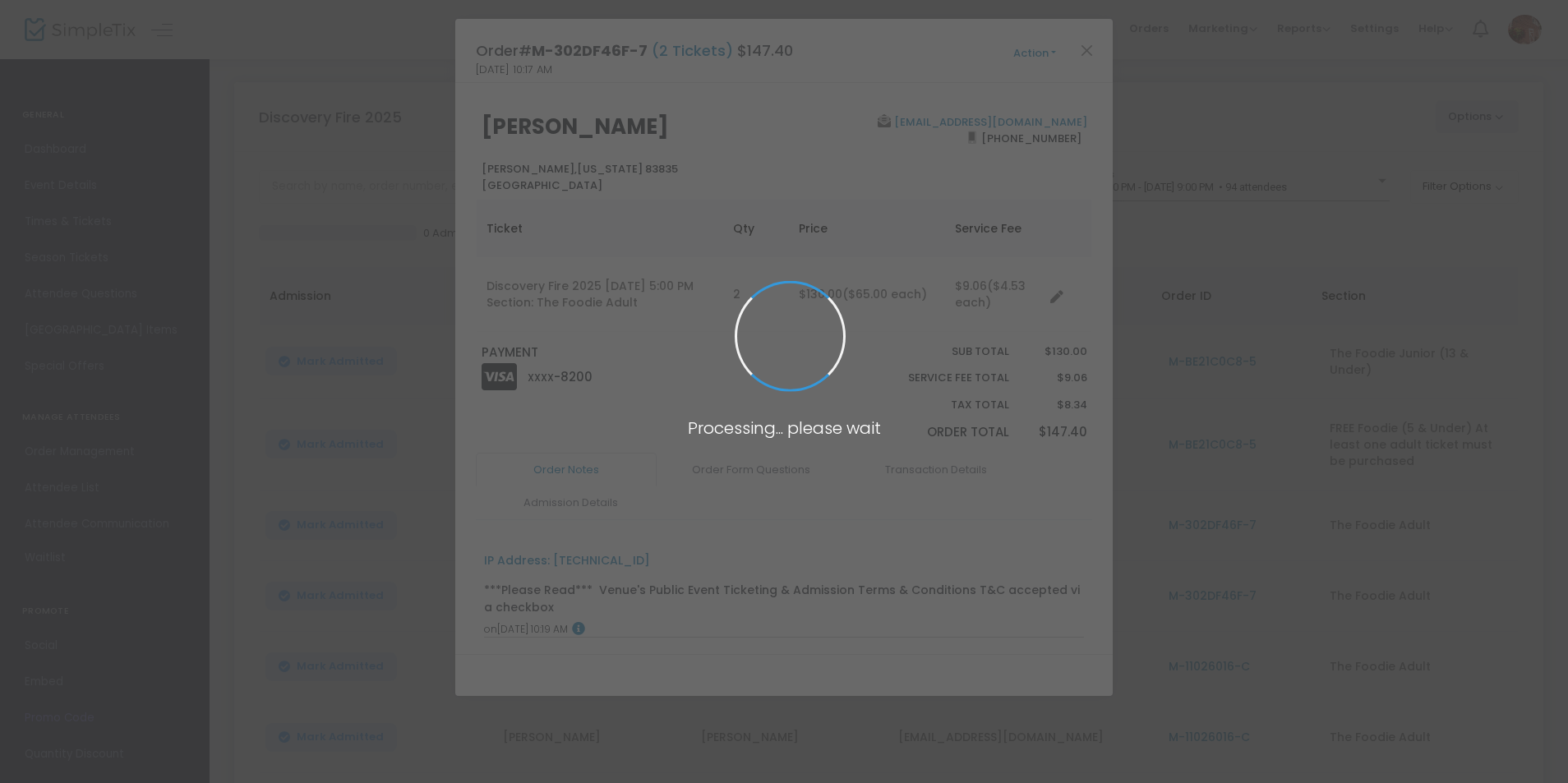
scroll to position [0, 0]
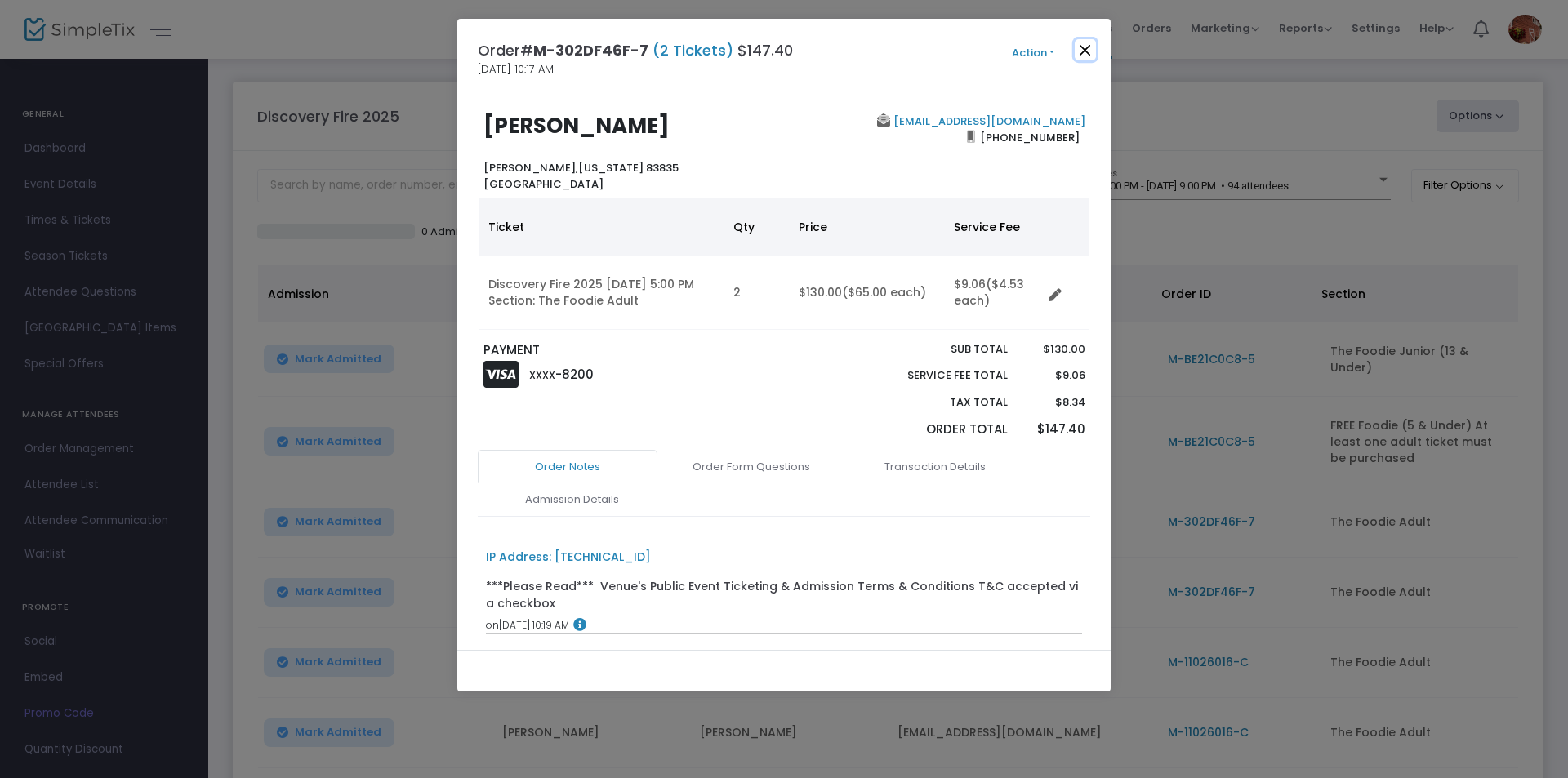
drag, startPoint x: 1089, startPoint y: 44, endPoint x: 1162, endPoint y: 189, distance: 162.3
click at [1089, 46] on button "Close" at bounding box center [1084, 50] width 21 height 21
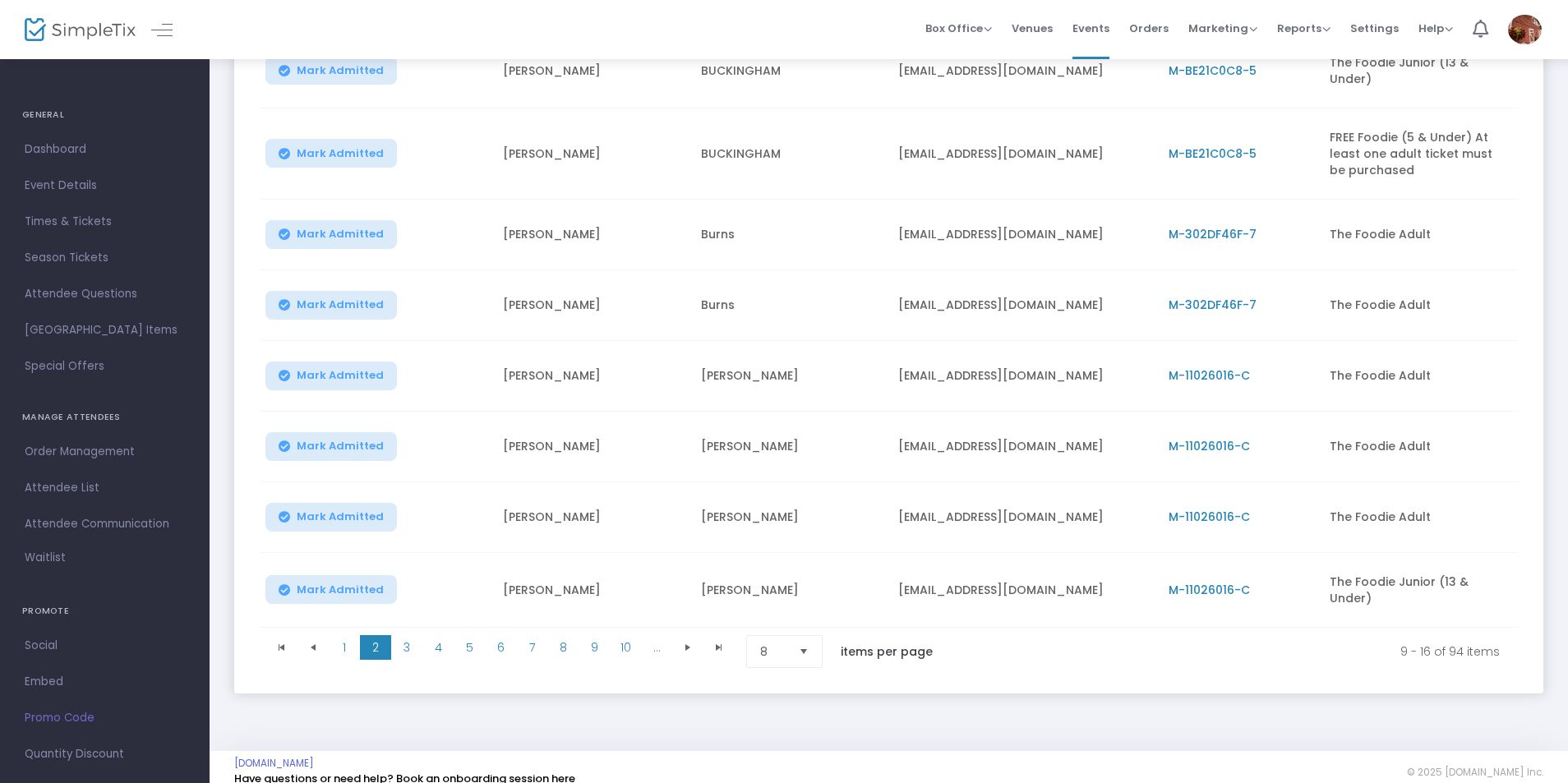
scroll to position [292, 0]
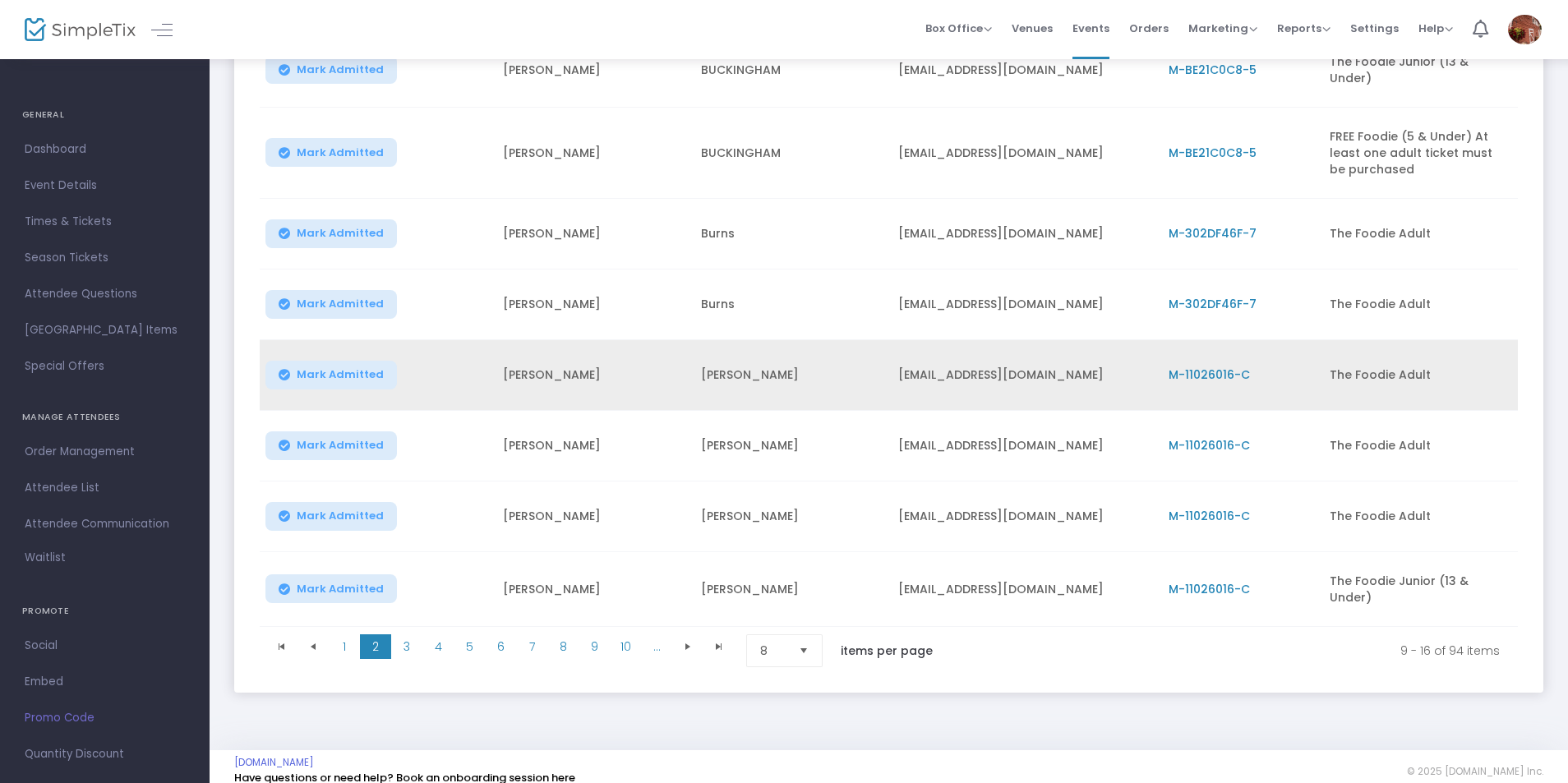
click at [1211, 369] on span "M-11026016-C" at bounding box center [1210, 375] width 81 height 17
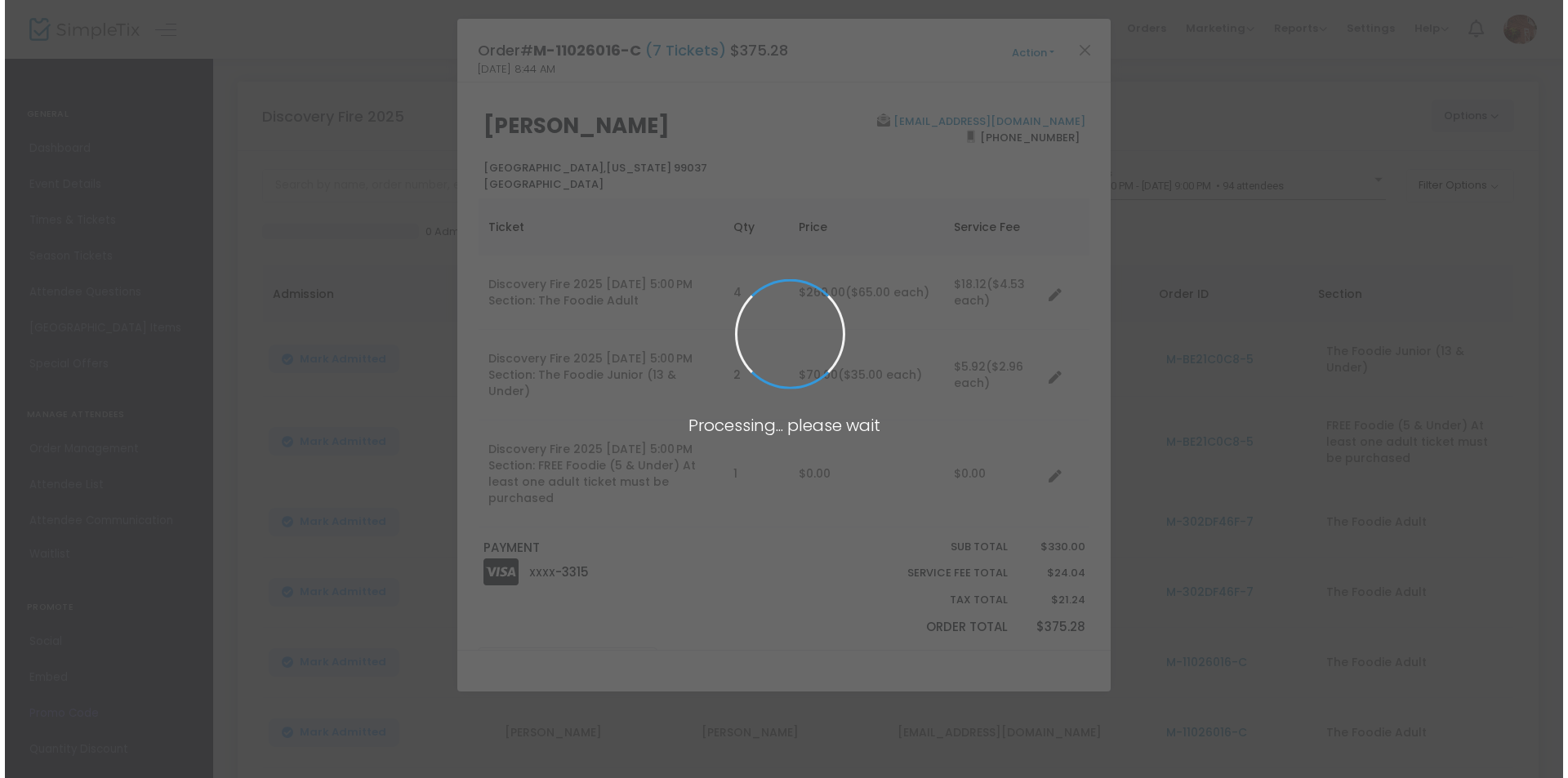
scroll to position [0, 0]
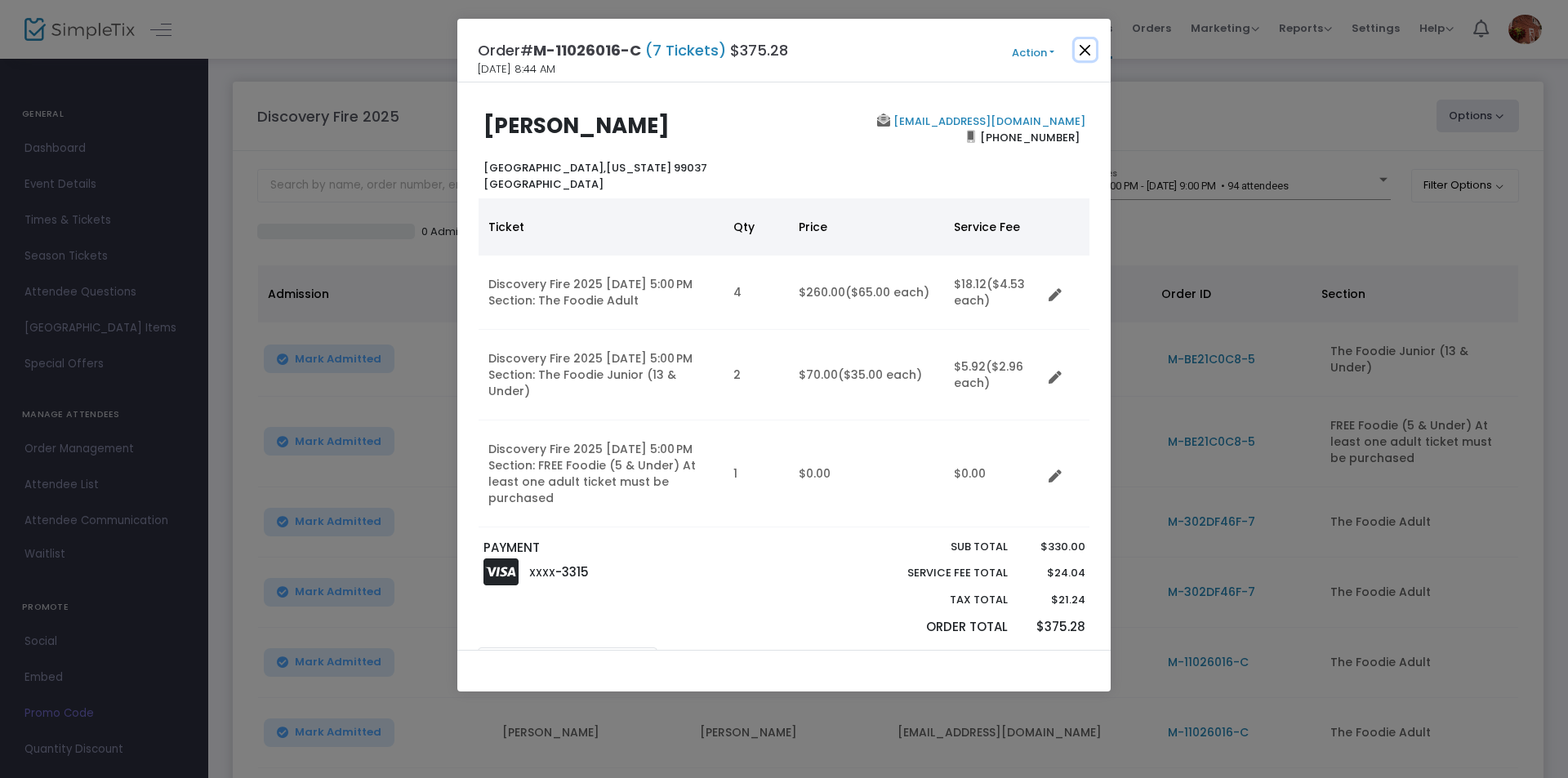
click at [1081, 46] on button "Close" at bounding box center [1084, 50] width 21 height 21
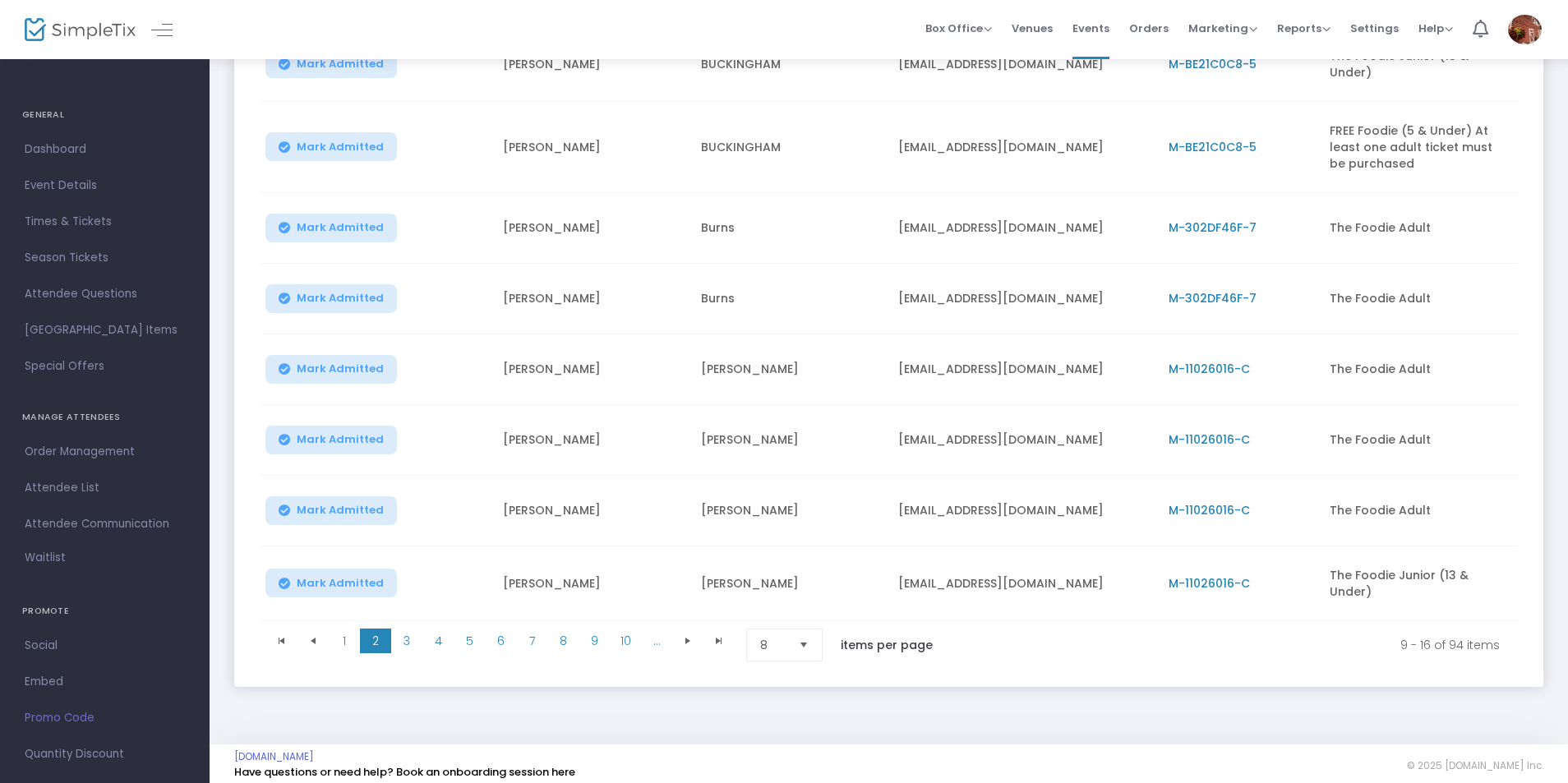
scroll to position [306, 0]
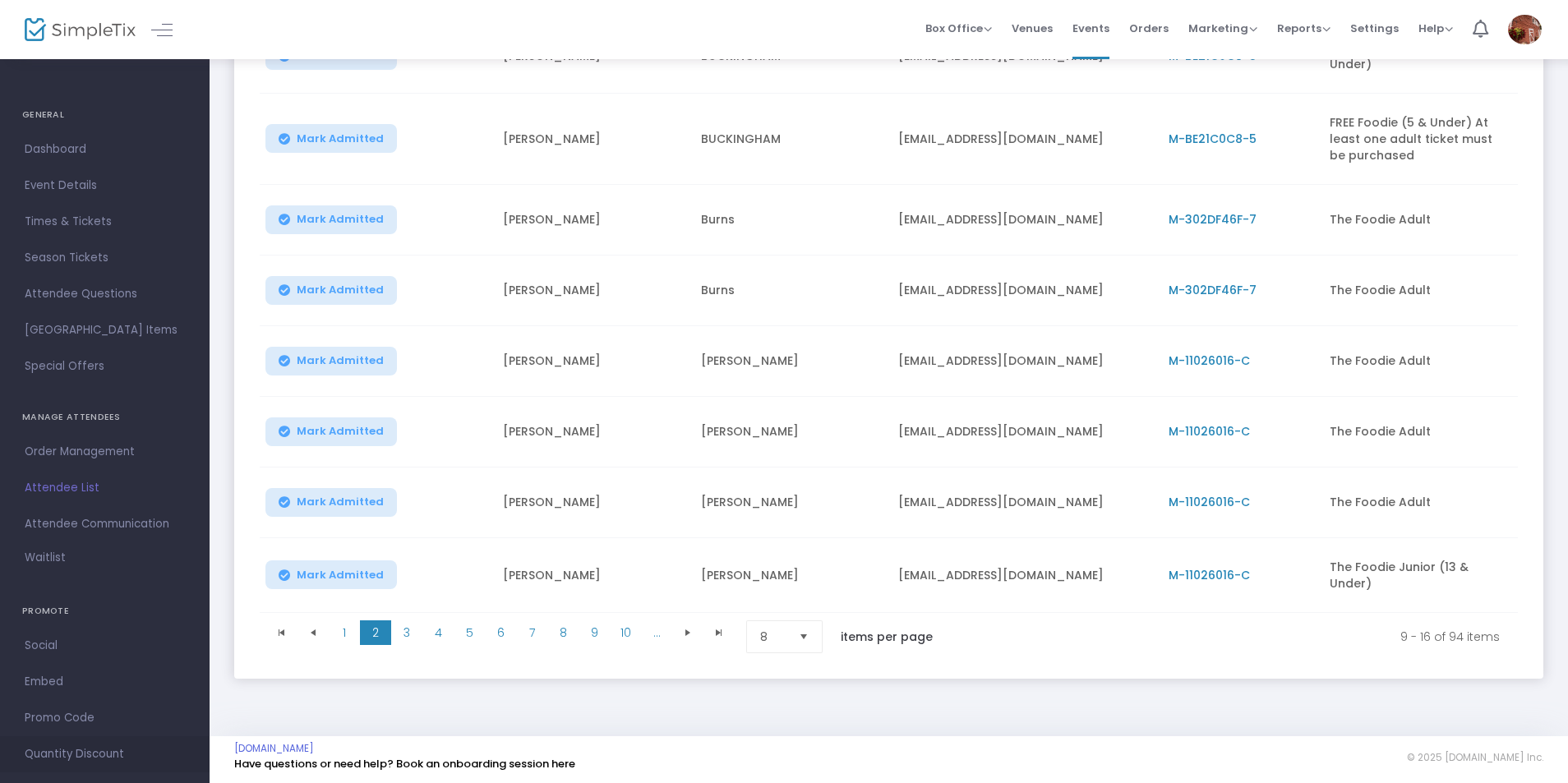
click at [105, 751] on span "Quantity Discount" at bounding box center [105, 753] width 161 height 21
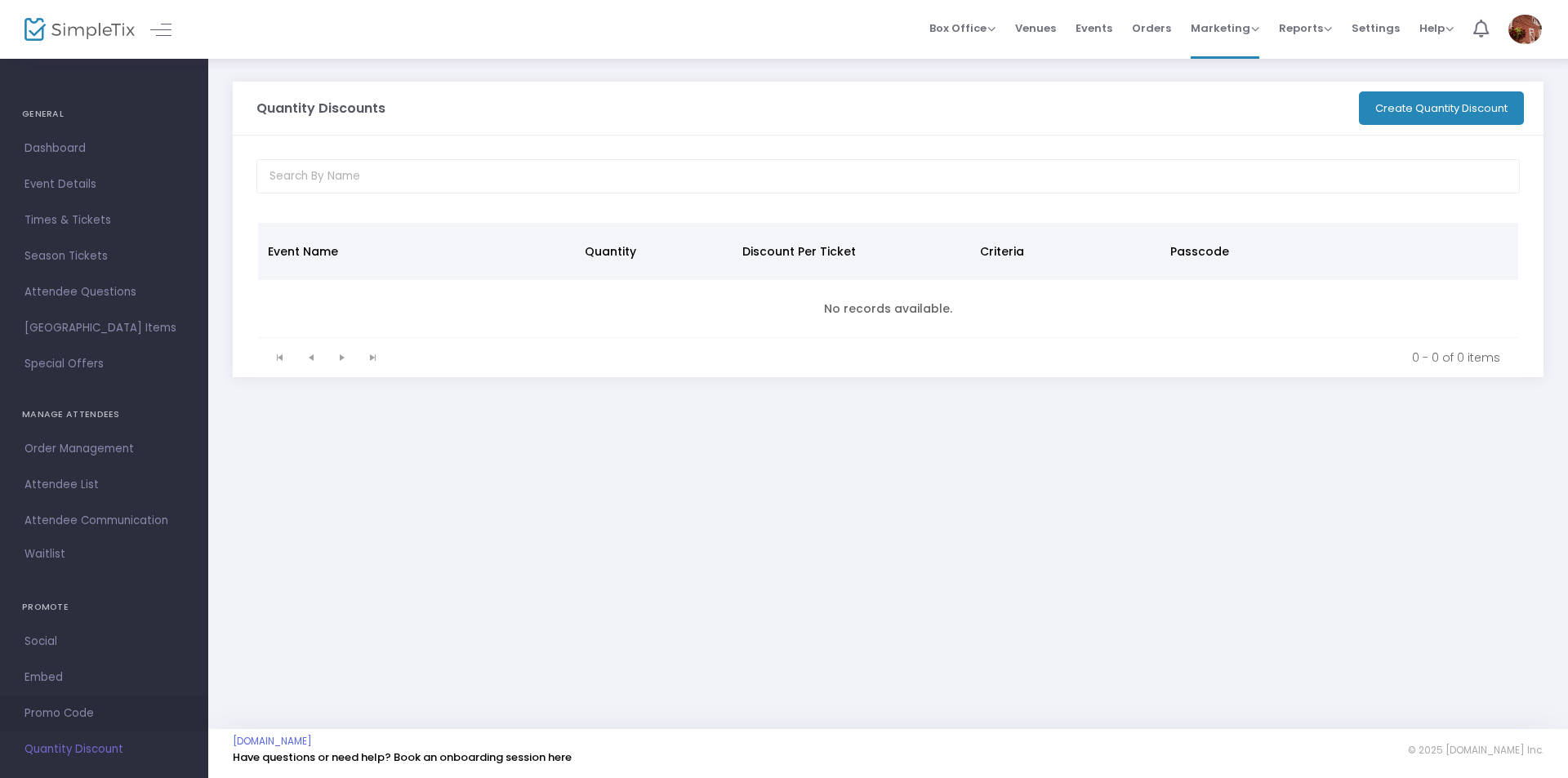
click at [75, 711] on span "Promo Code" at bounding box center [105, 713] width 160 height 21
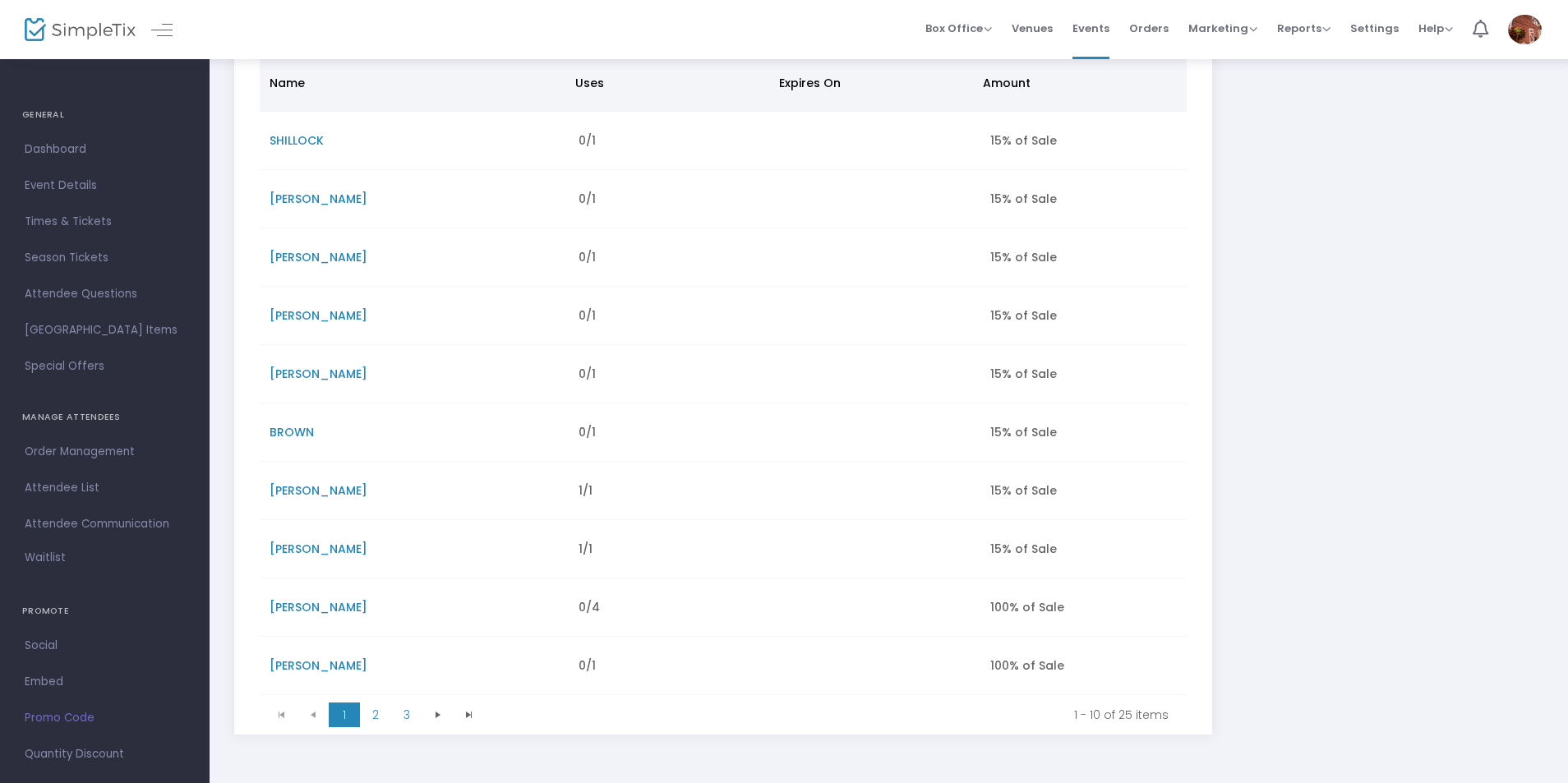
scroll to position [258, 0]
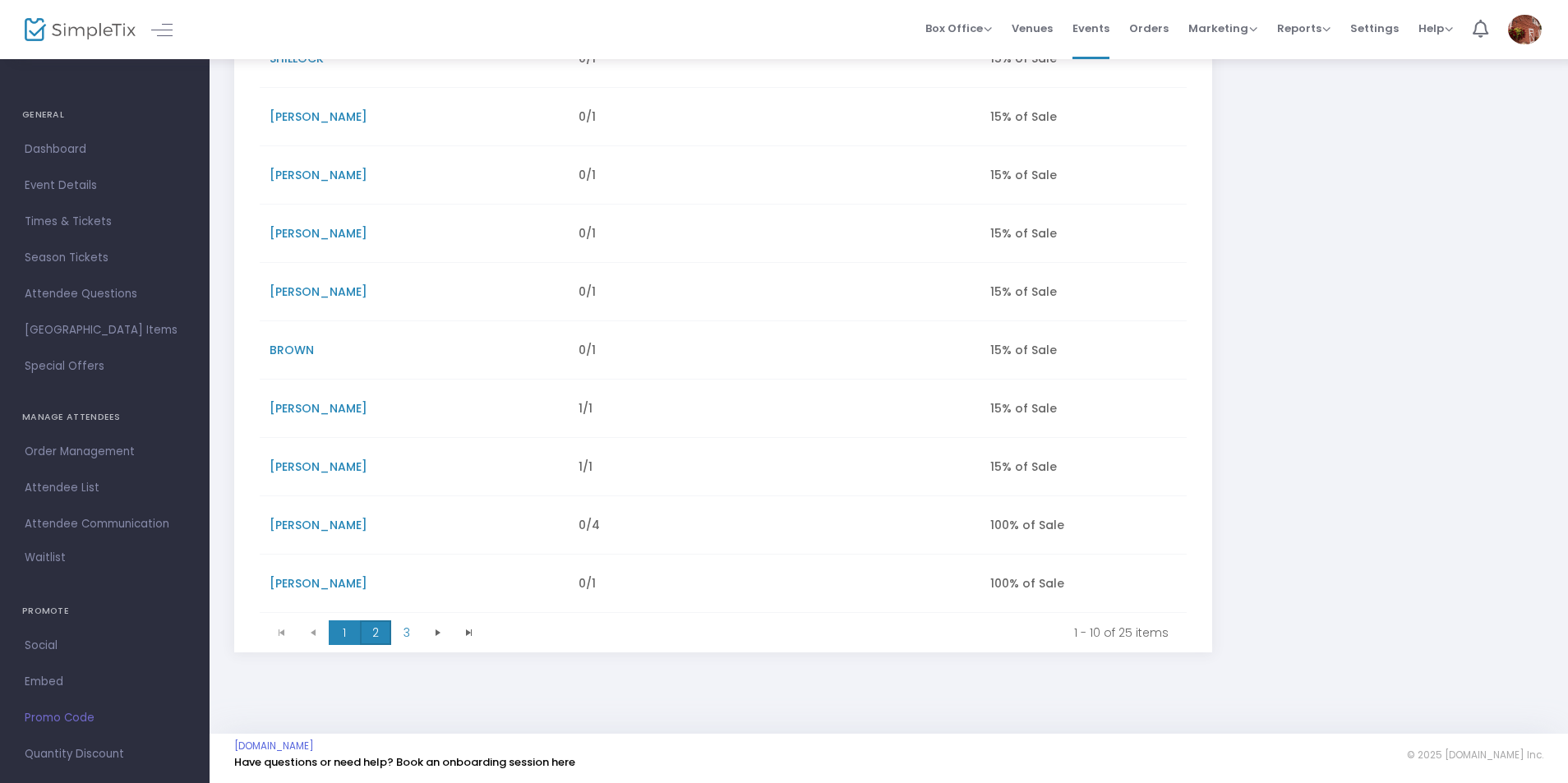
click at [372, 633] on span "2" at bounding box center [376, 632] width 31 height 25
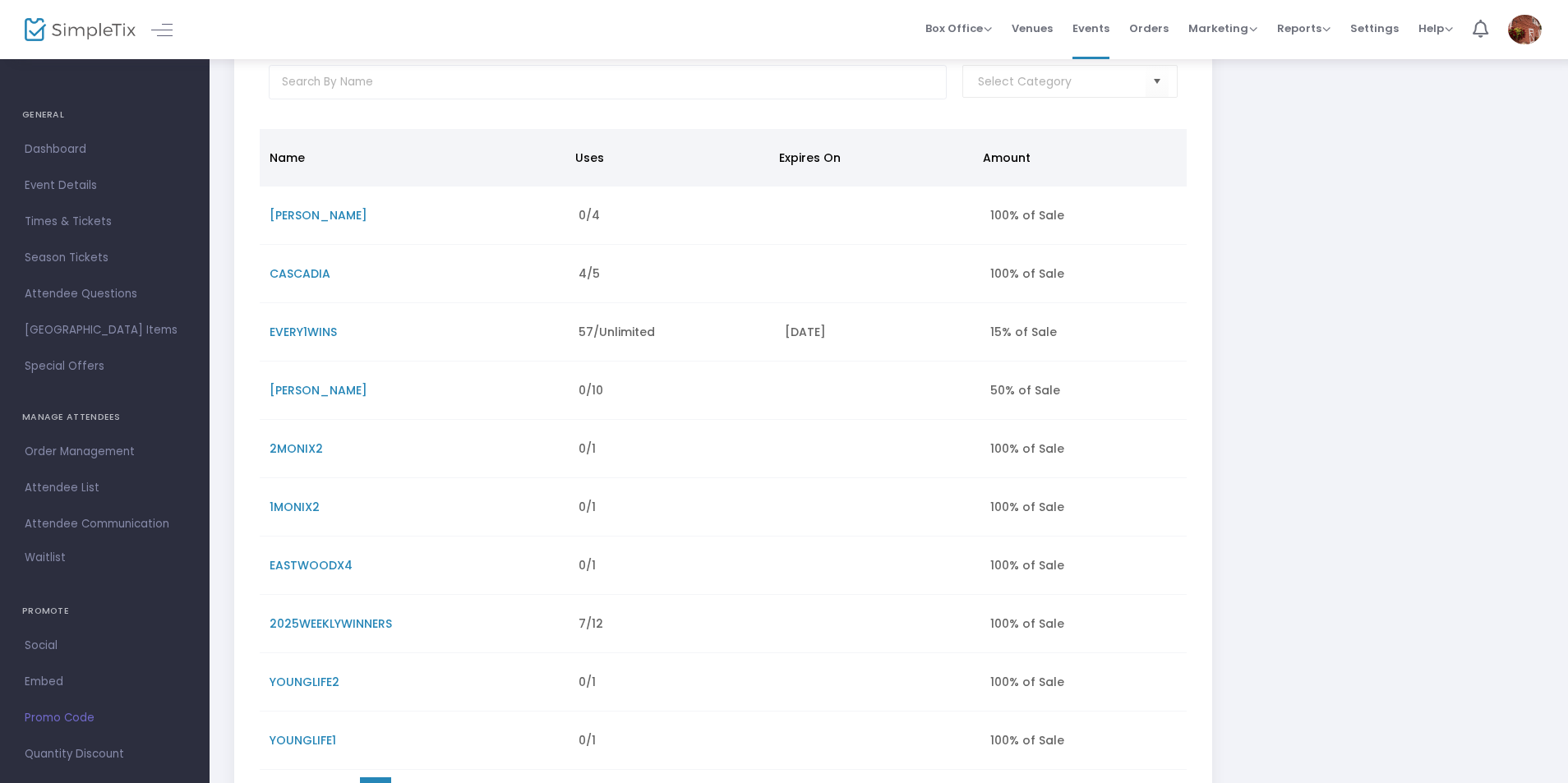
scroll to position [0, 0]
